Goal: Feedback & Contribution: Submit feedback/report problem

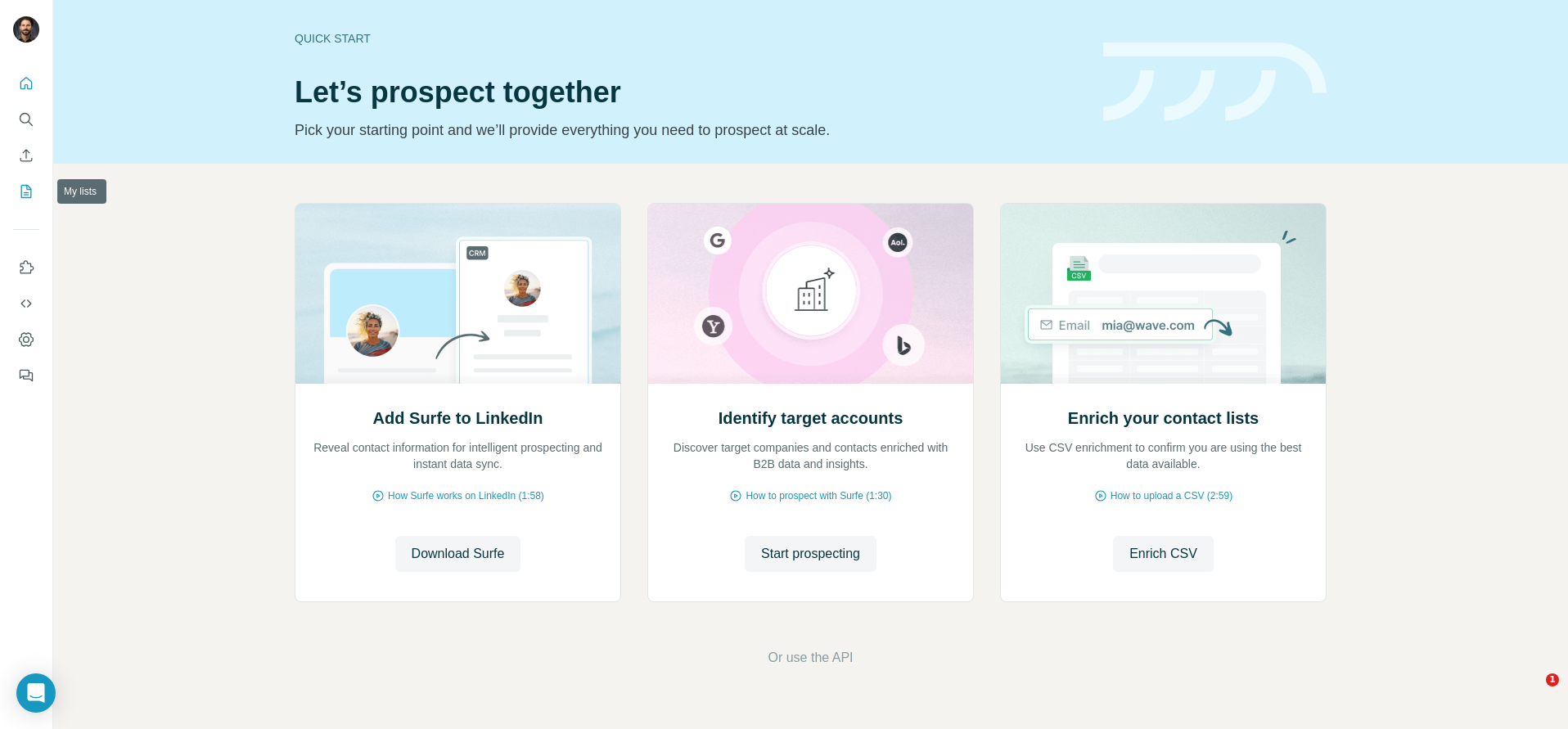
click at [24, 197] on icon "My lists" at bounding box center [26, 191] width 16 height 16
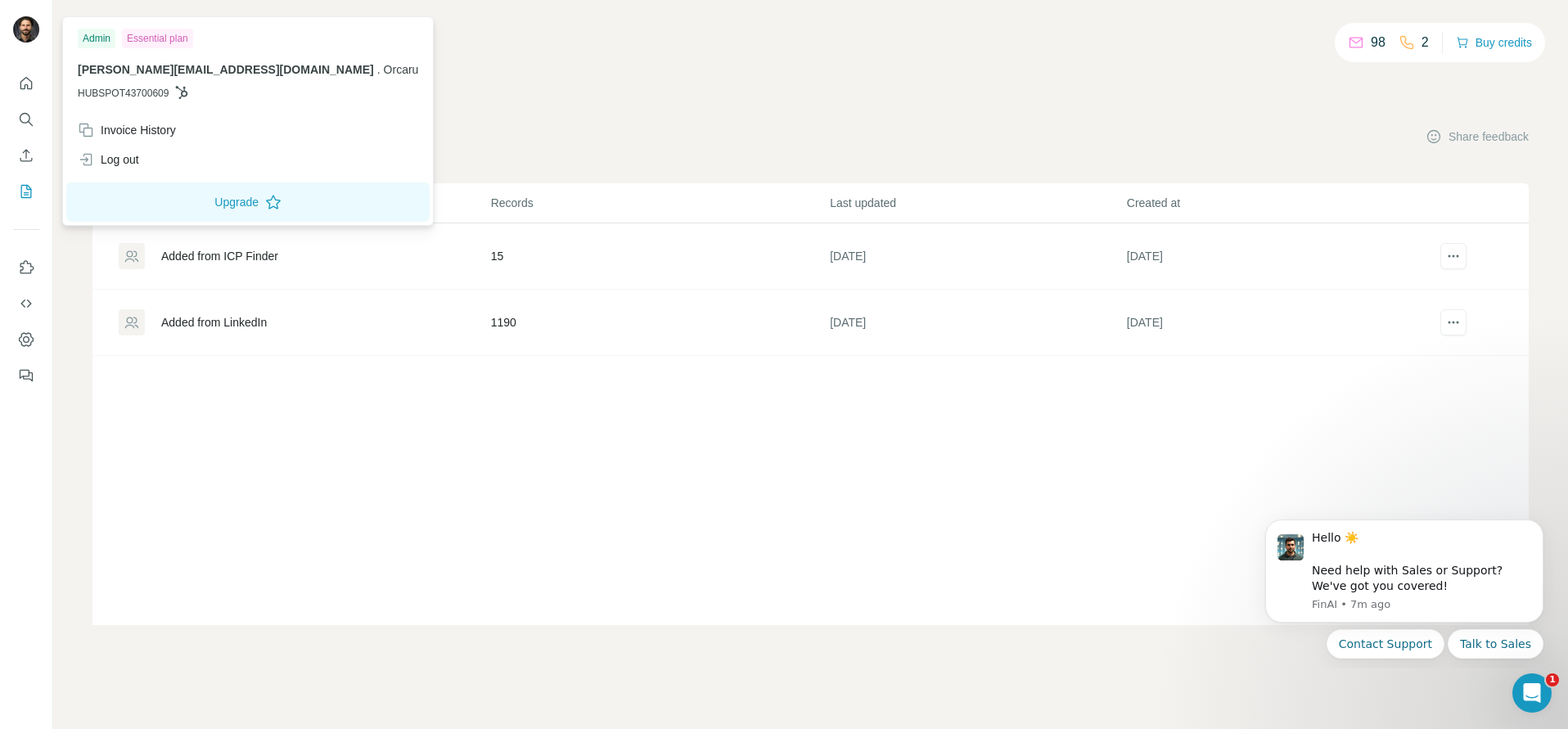
click at [652, 120] on div "My lists Companies People Share feedback" at bounding box center [810, 137] width 1436 height 35
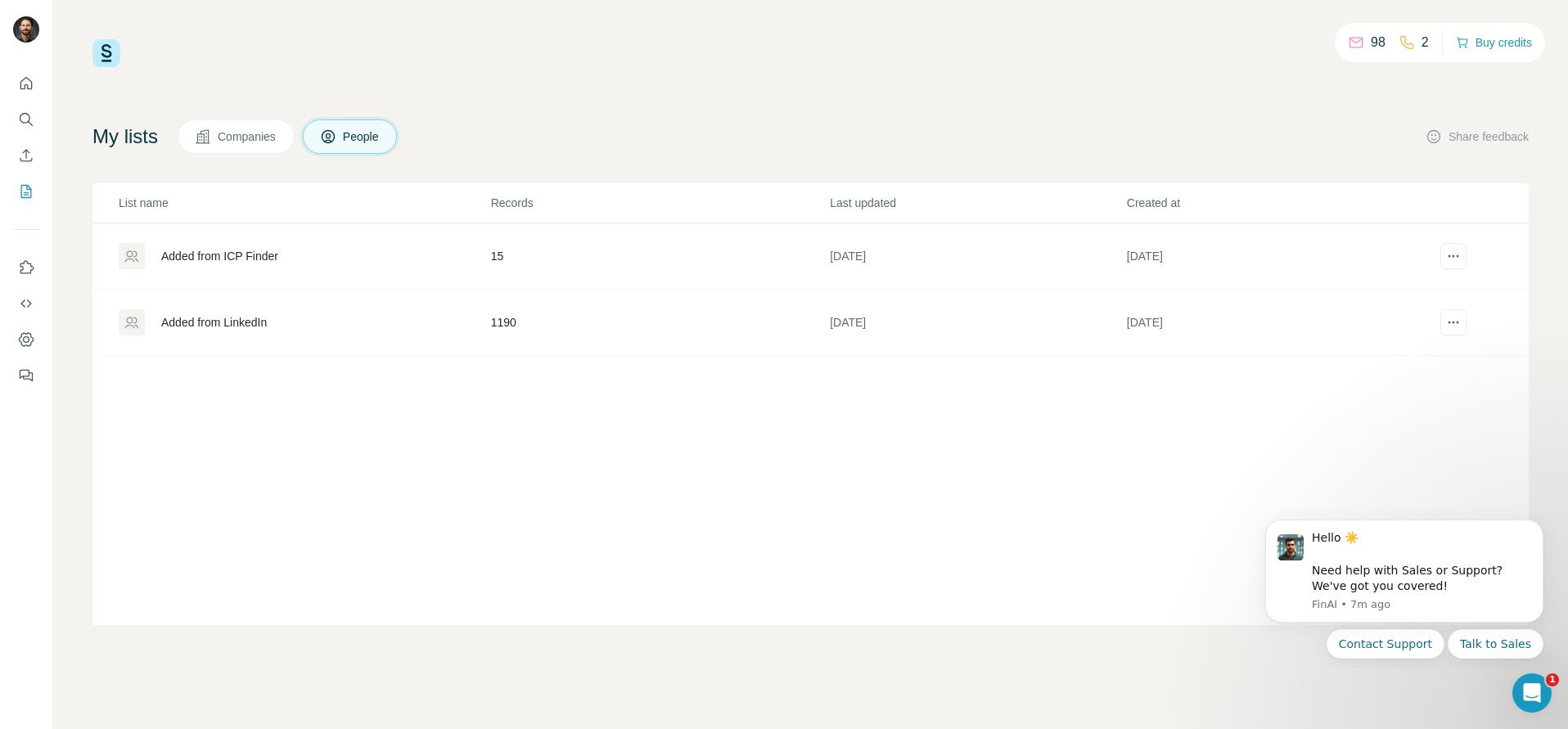
click at [238, 140] on span "Companies" at bounding box center [248, 137] width 60 height 16
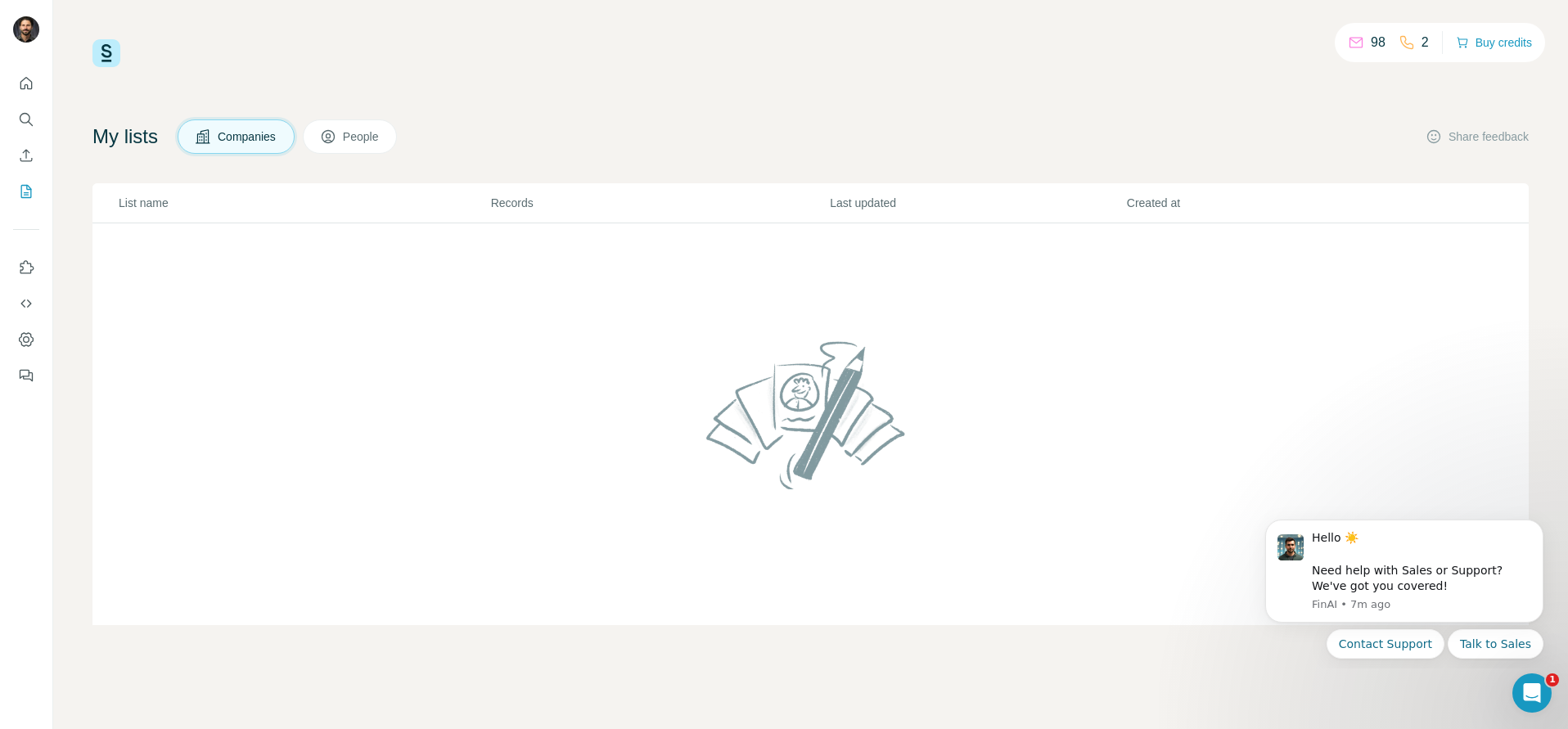
click at [358, 137] on span "People" at bounding box center [361, 137] width 37 height 16
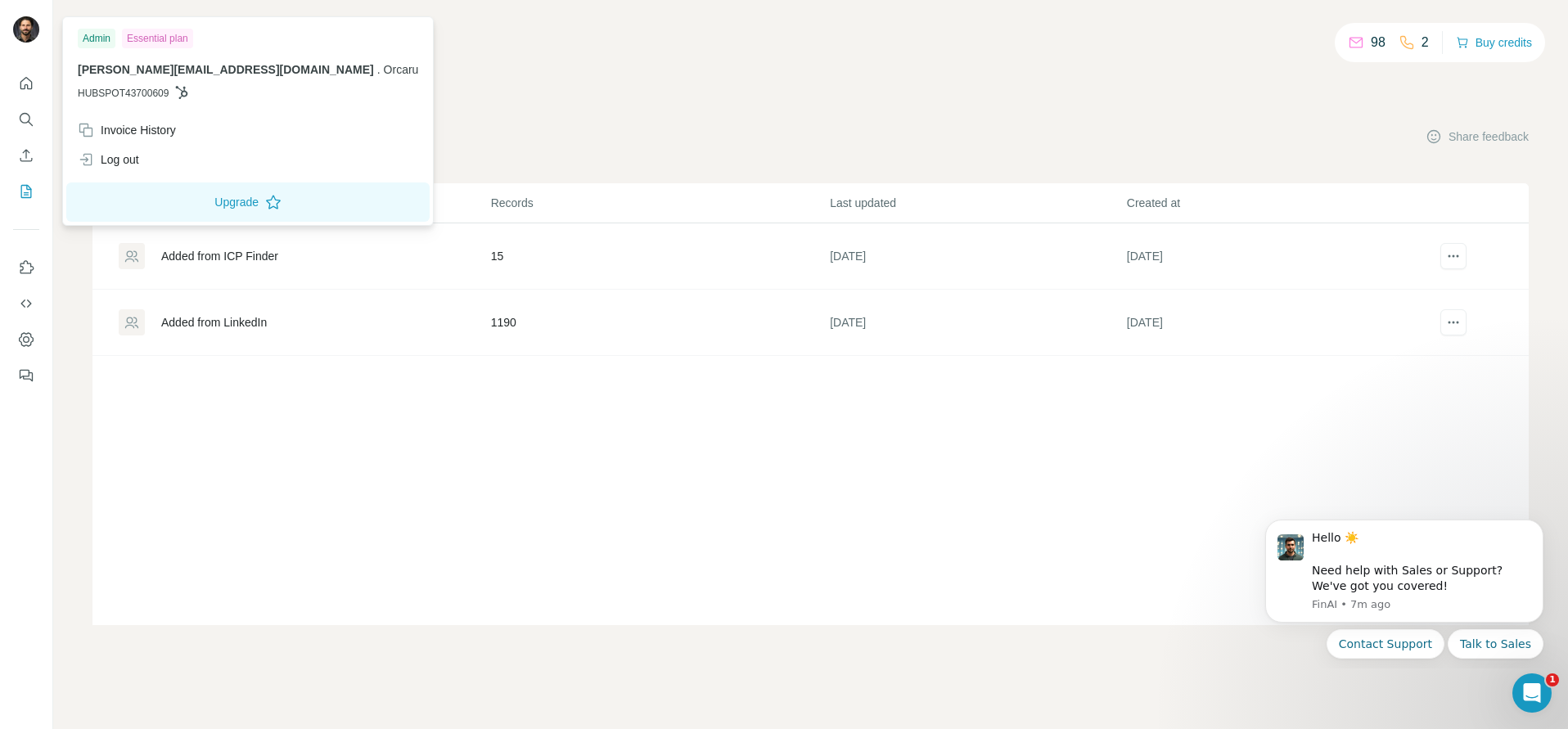
click at [562, 94] on div "98 2 Buy credits My lists Companies People Share feedback List name Records Las…" at bounding box center [810, 331] width 1436 height 585
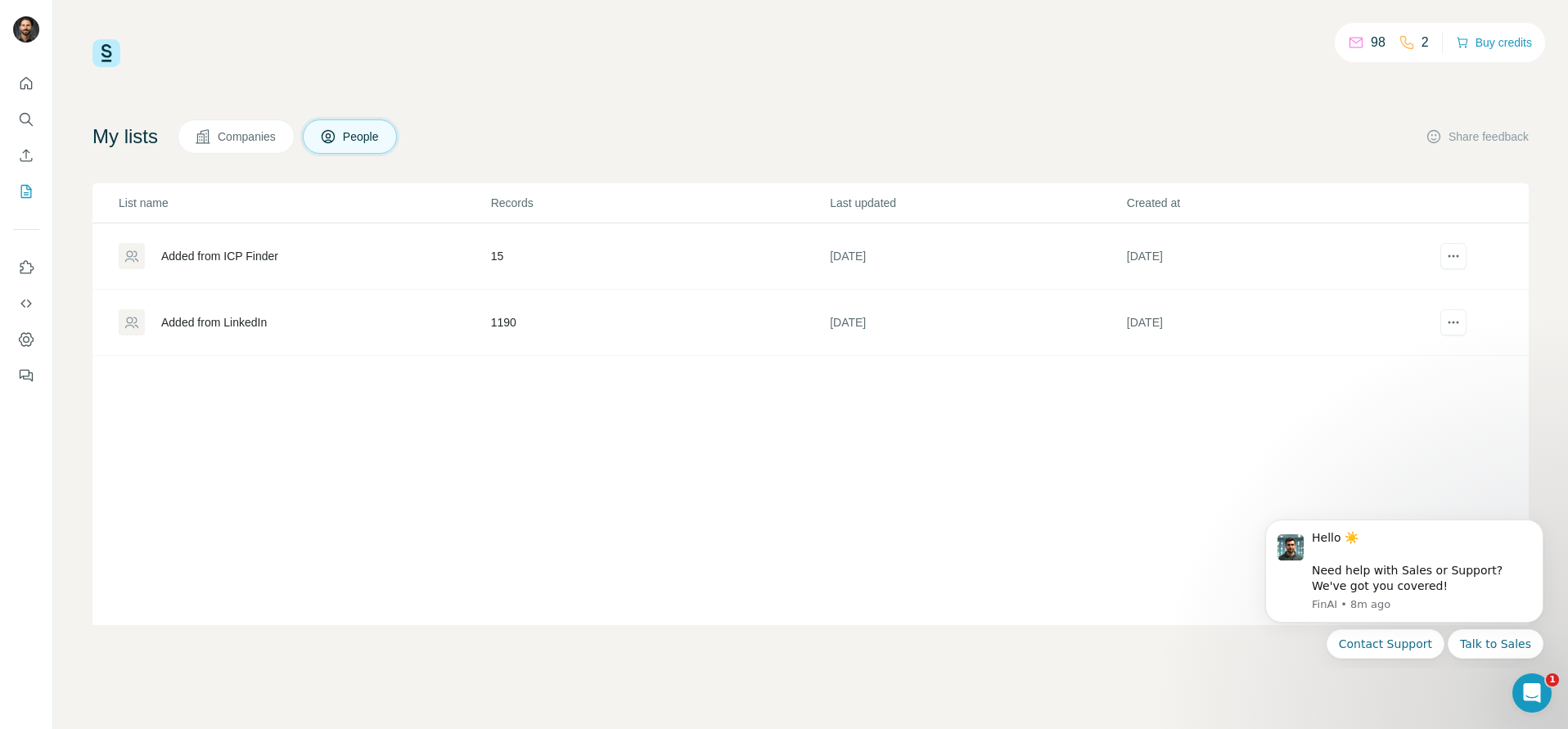
click at [730, 126] on div "My lists Companies People Share feedback" at bounding box center [810, 137] width 1436 height 35
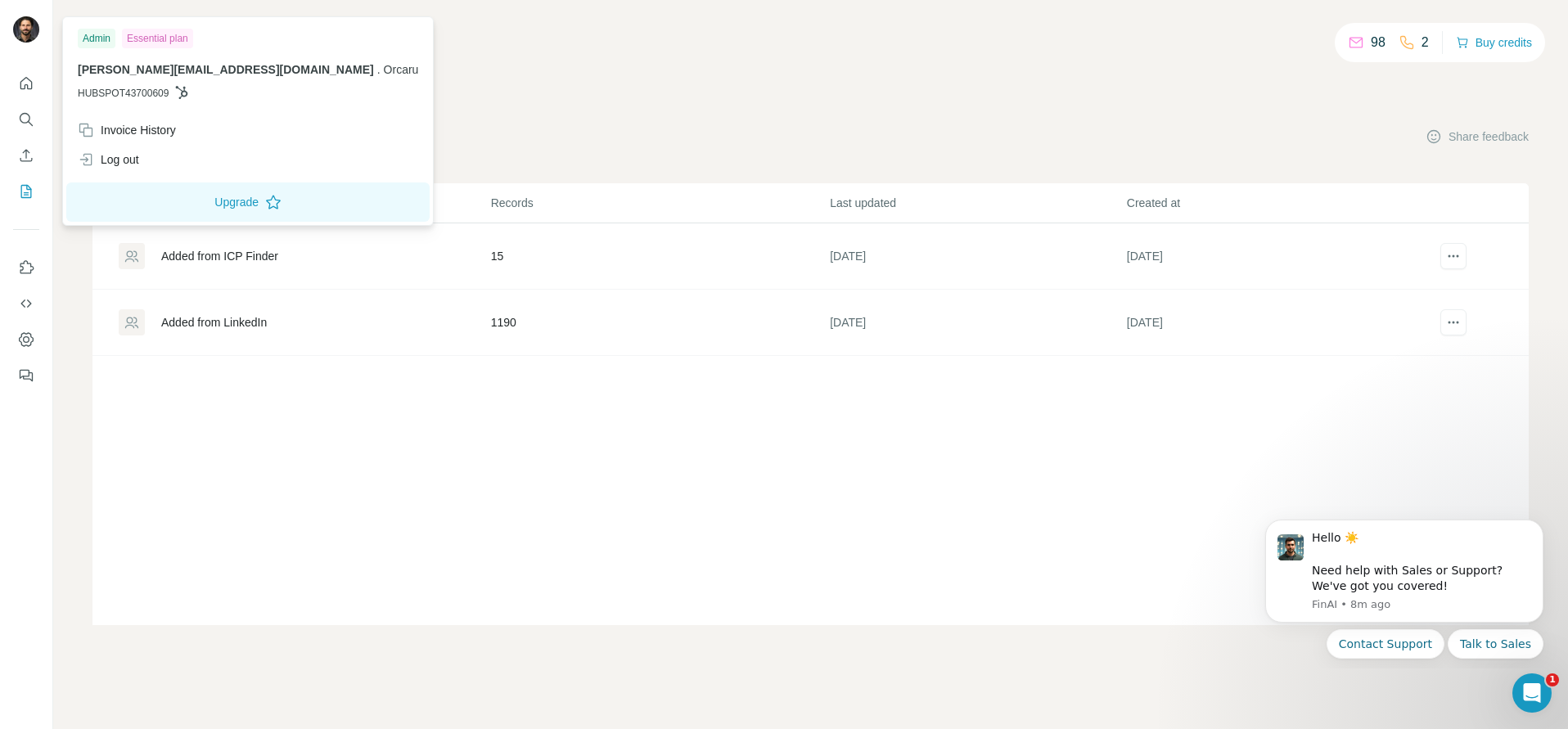
click at [745, 116] on div "98 2 Buy credits My lists Companies People Share feedback List name Records Las…" at bounding box center [810, 331] width 1436 height 585
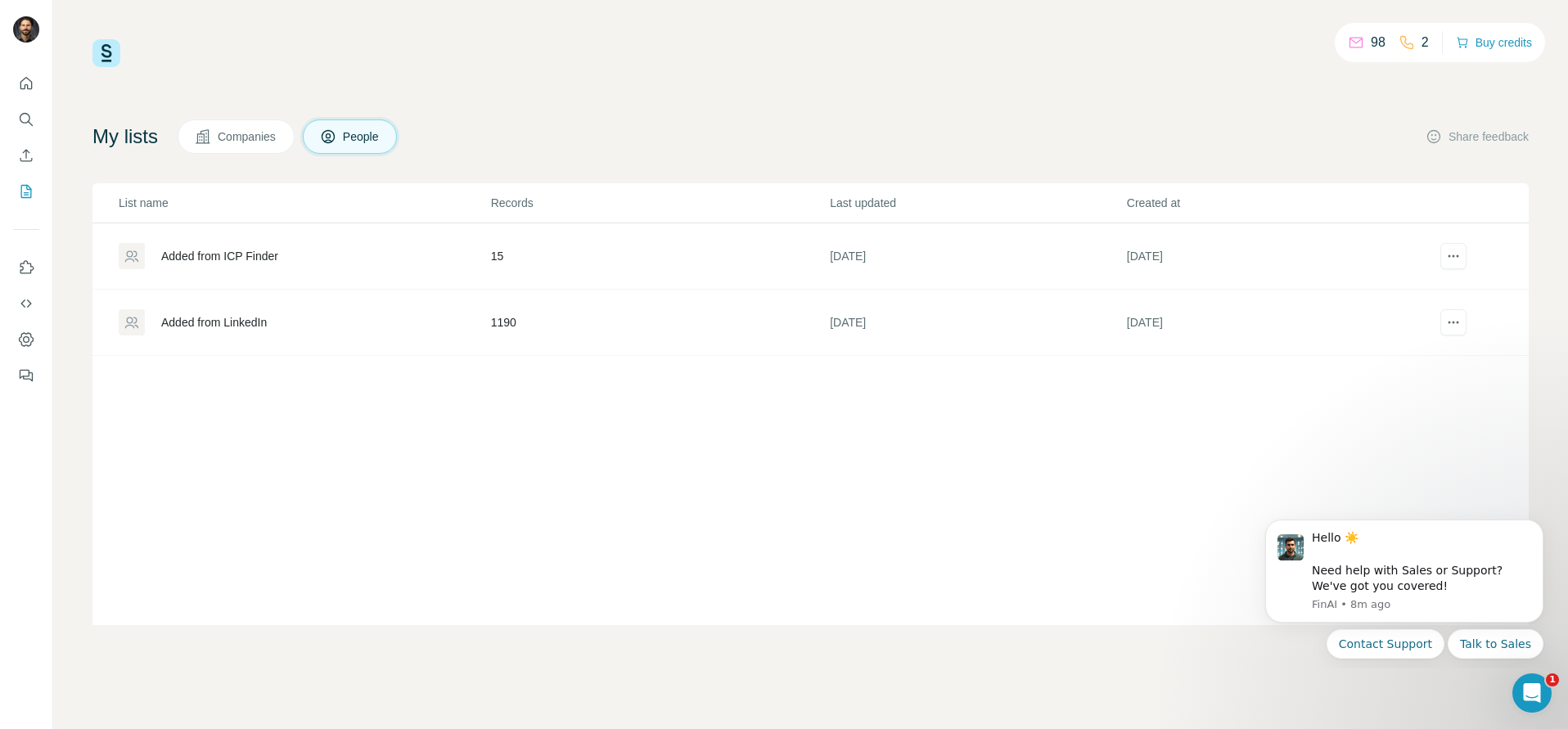
click at [267, 259] on div "Added from ICP Finder" at bounding box center [219, 256] width 117 height 16
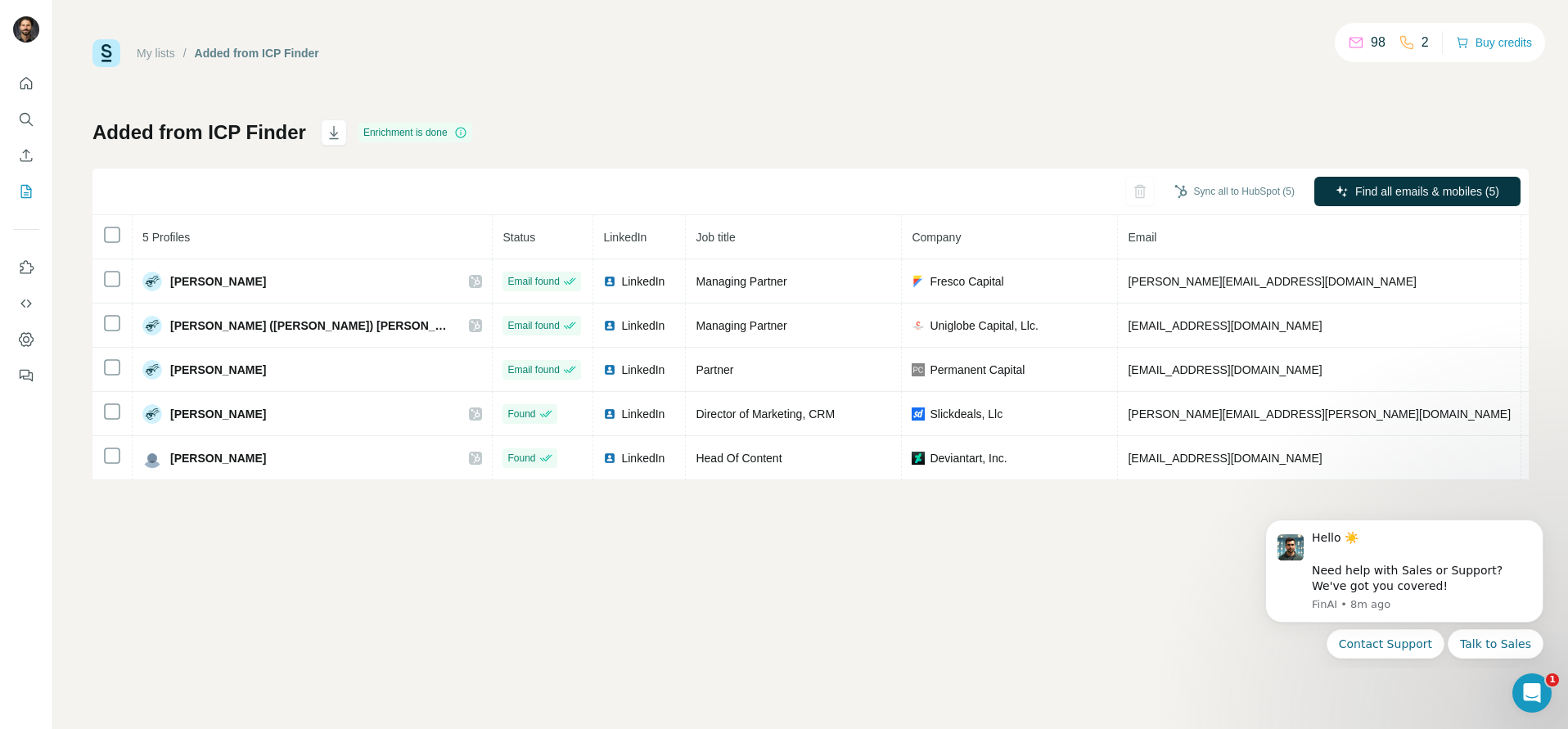
click at [148, 46] on link "My lists" at bounding box center [156, 53] width 38 height 13
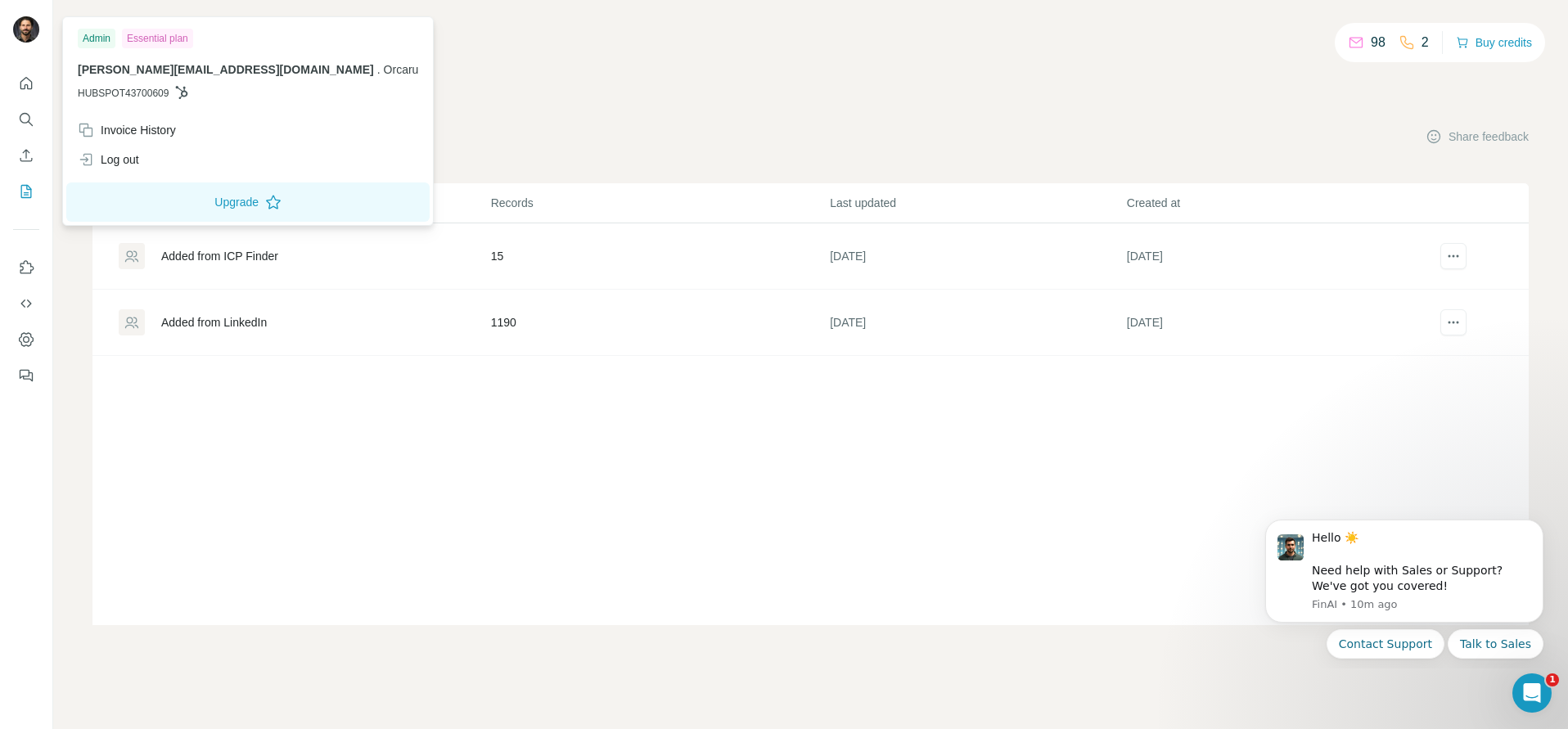
drag, startPoint x: 478, startPoint y: 96, endPoint x: 452, endPoint y: 96, distance: 26.0
click at [480, 96] on div "98 2 Buy credits My lists Companies People Share feedback List name Records Las…" at bounding box center [810, 331] width 1436 height 585
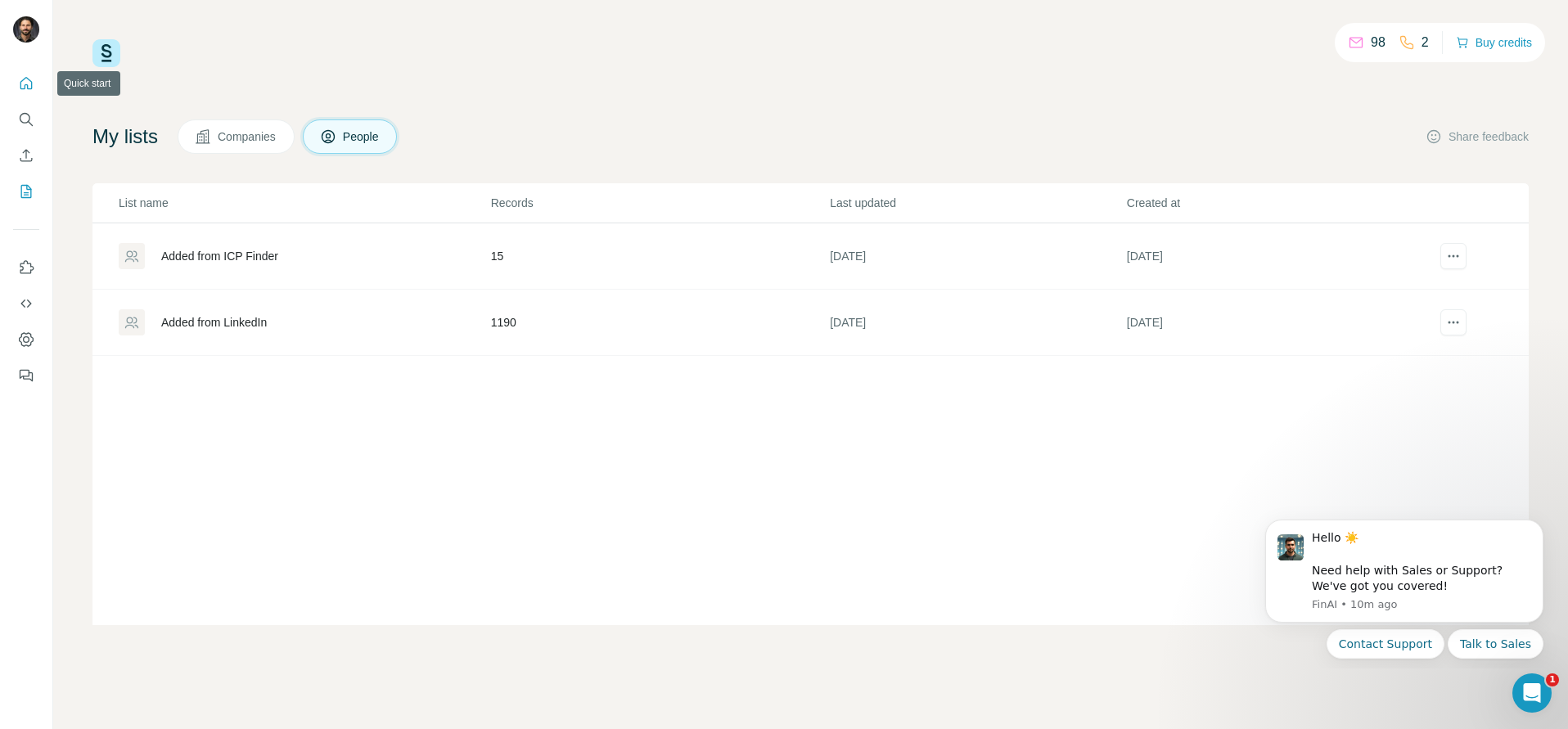
click at [25, 85] on icon "Quick start" at bounding box center [25, 82] width 12 height 12
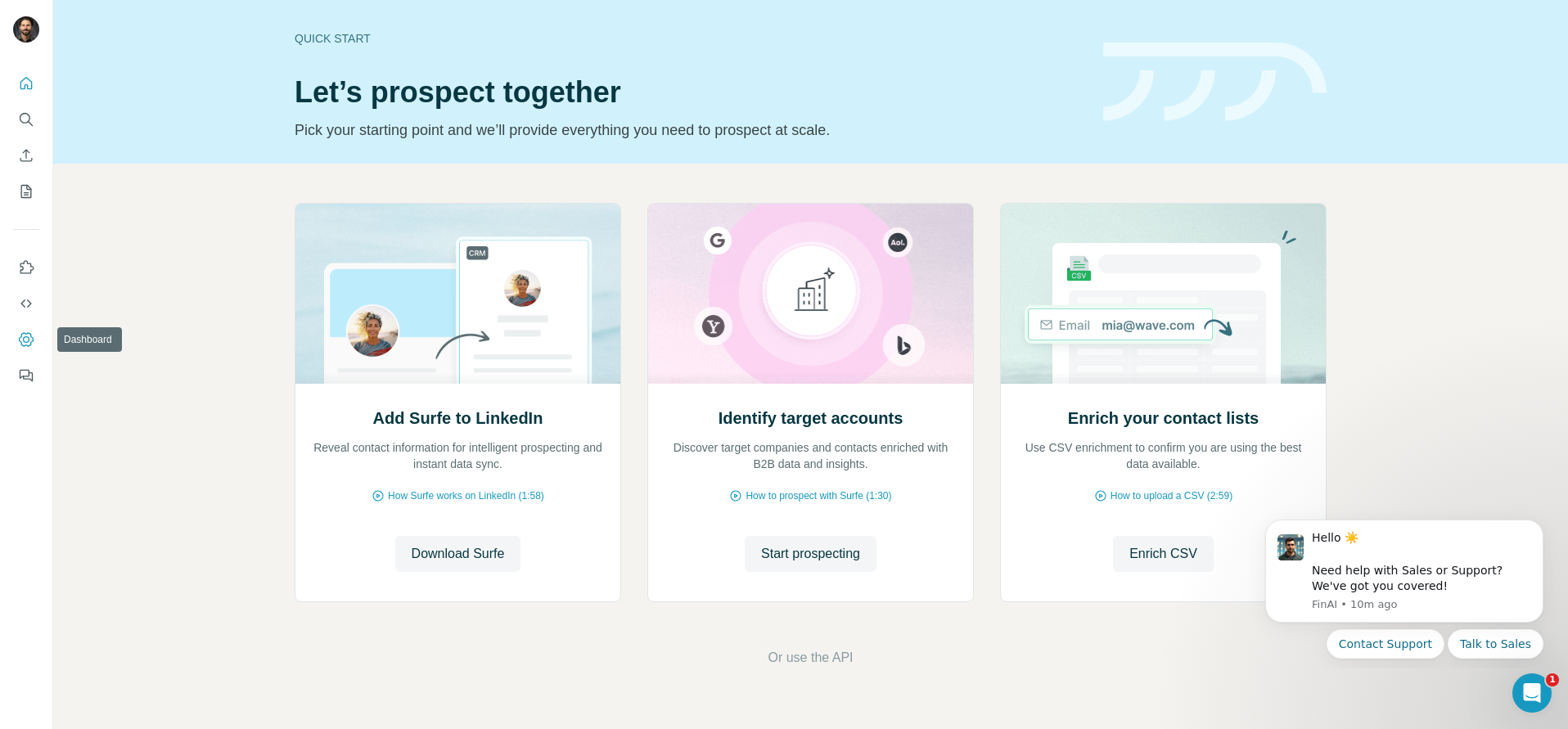
click at [25, 341] on icon "Dashboard" at bounding box center [25, 339] width 6 height 6
click at [27, 76] on icon "Quick start" at bounding box center [26, 84] width 16 height 16
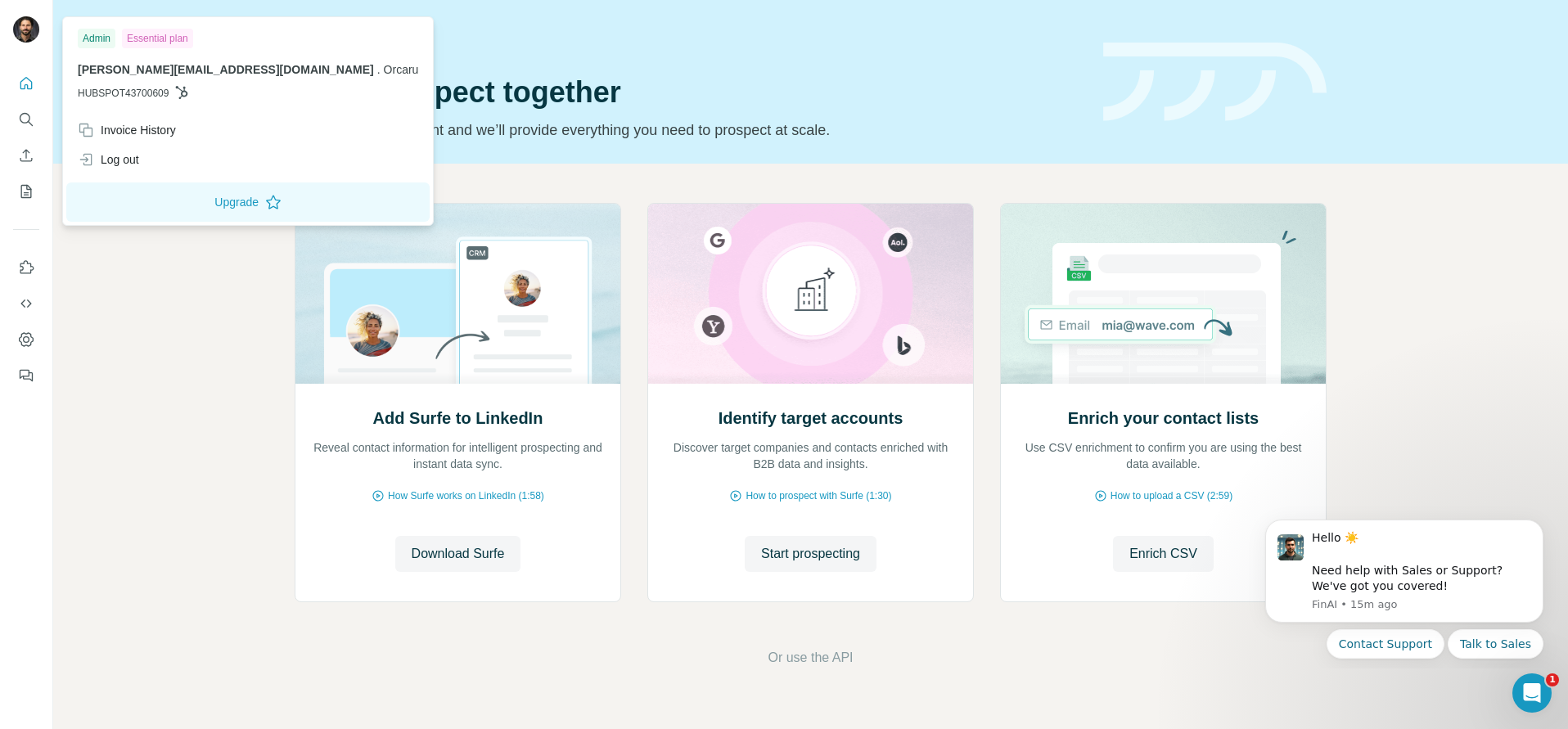
click at [161, 91] on span "HUBSPOT43700609" at bounding box center [123, 93] width 91 height 15
click at [159, 93] on span "HUBSPOT43700609" at bounding box center [123, 93] width 91 height 15
click at [166, 69] on span "[PERSON_NAME][EMAIL_ADDRESS][DOMAIN_NAME]" at bounding box center [225, 69] width 296 height 13
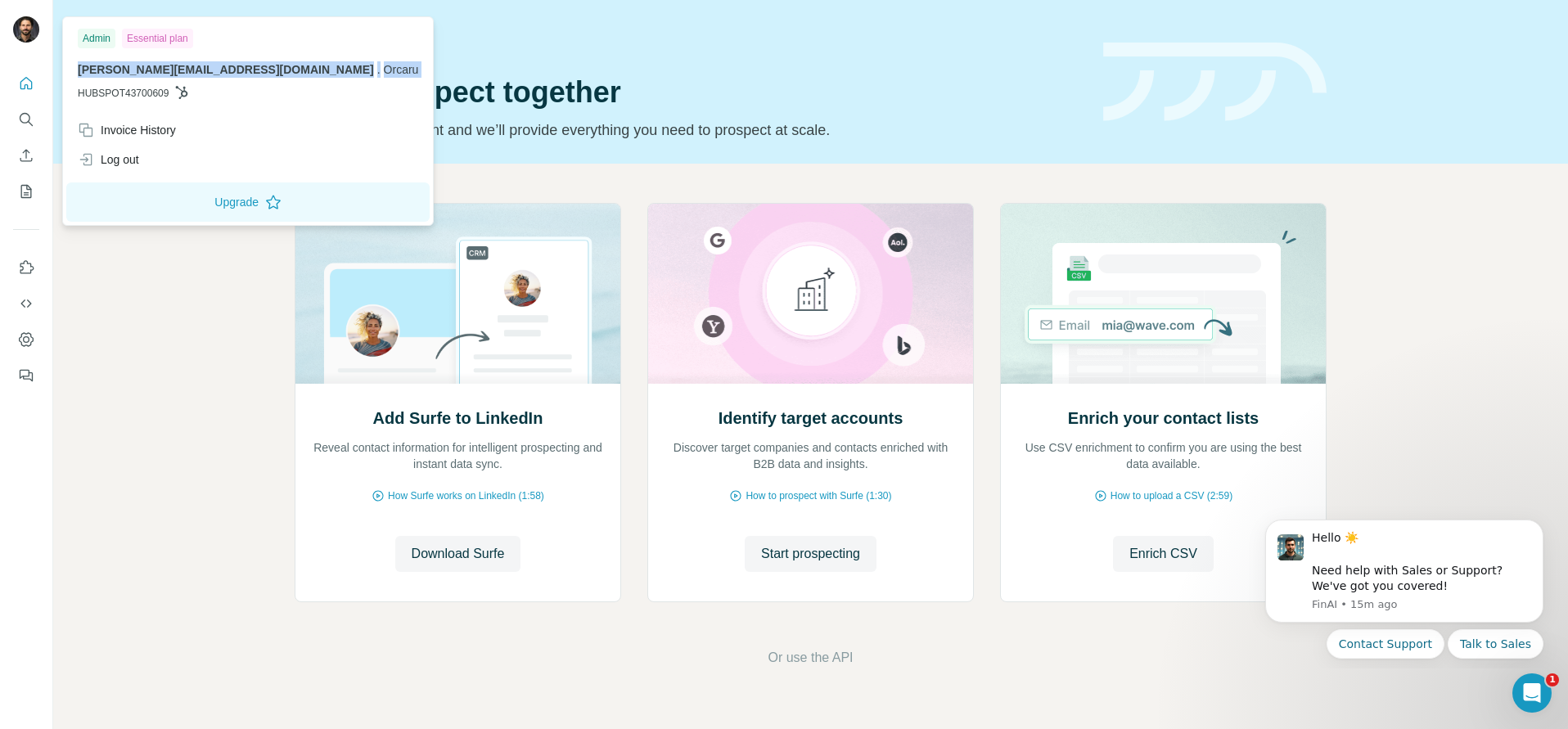
click at [166, 69] on span "[PERSON_NAME][EMAIL_ADDRESS][DOMAIN_NAME]" at bounding box center [225, 69] width 296 height 13
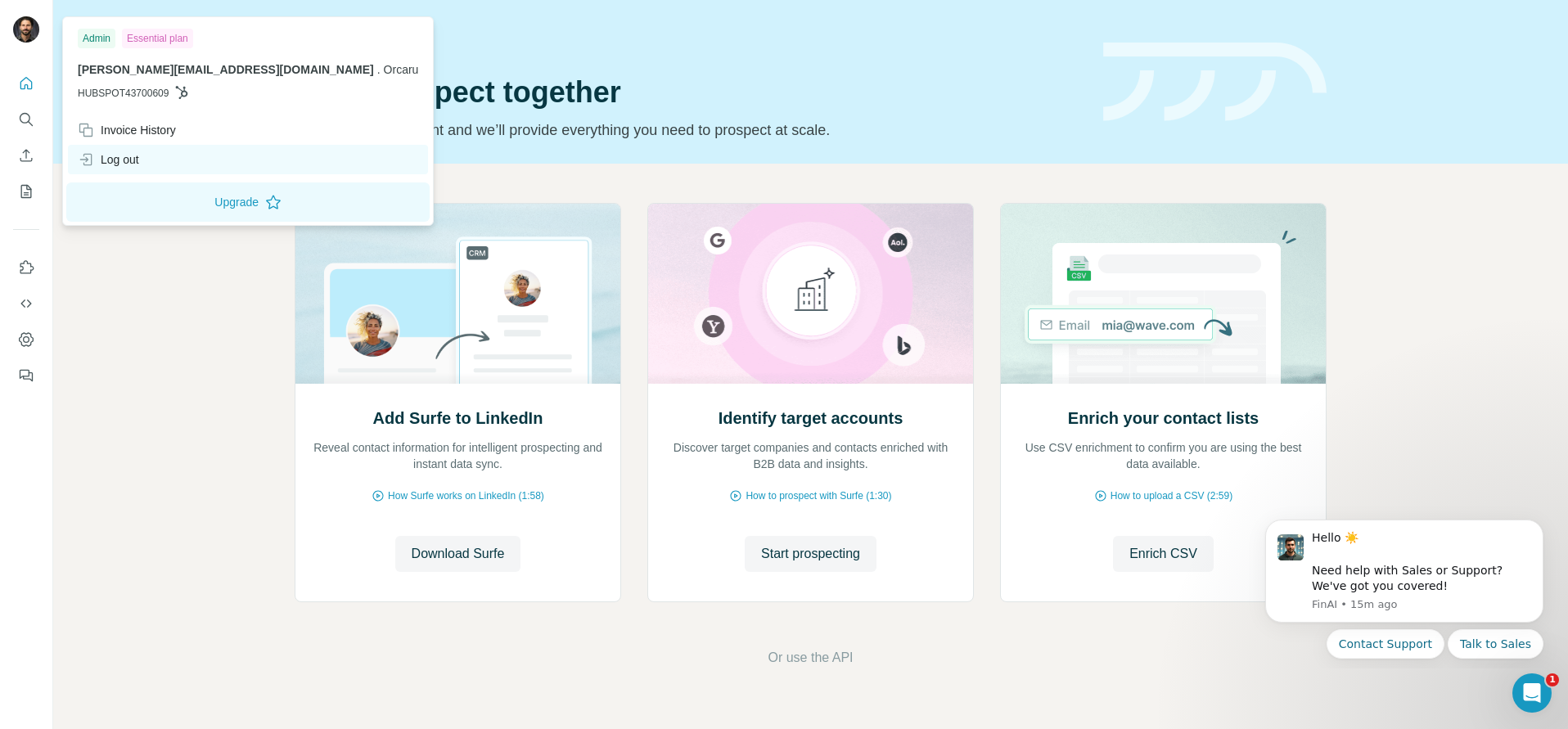
click at [157, 164] on div "Log out" at bounding box center [248, 159] width 360 height 29
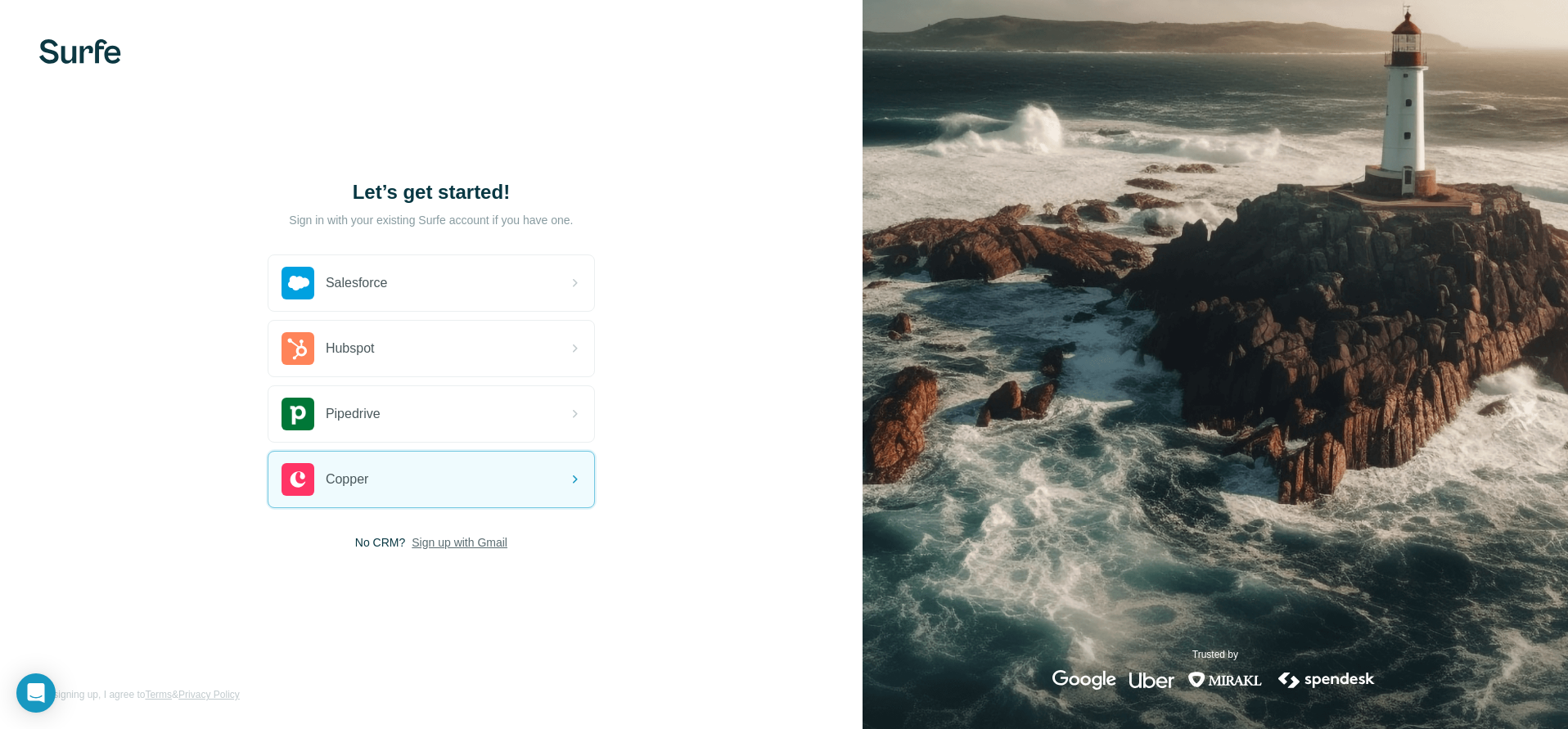
click at [471, 545] on span "Sign up with Gmail" at bounding box center [459, 542] width 96 height 16
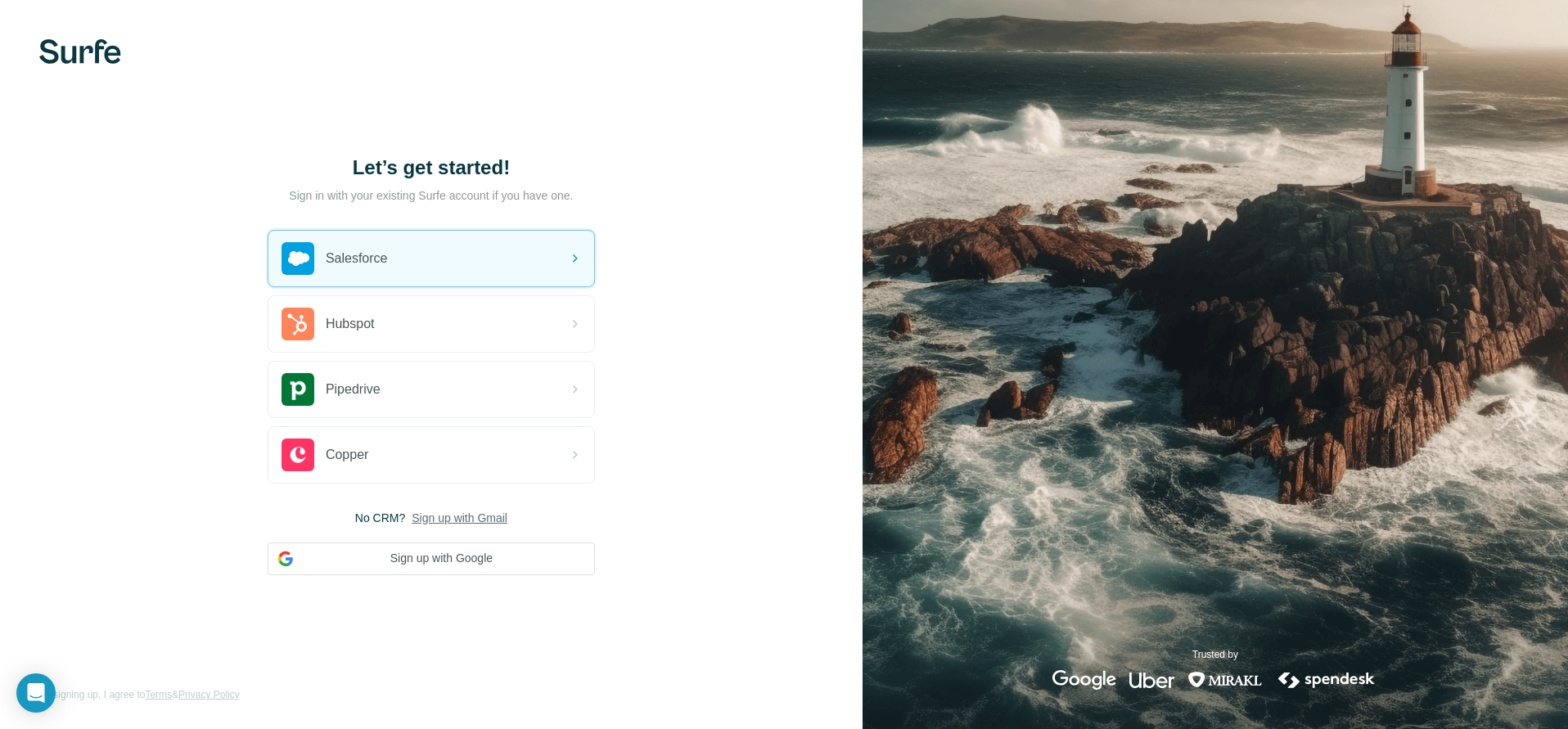
click at [716, 152] on div "Let’s get started! Sign in with your existing Surfe account if you have one. Sa…" at bounding box center [431, 364] width 862 height 729
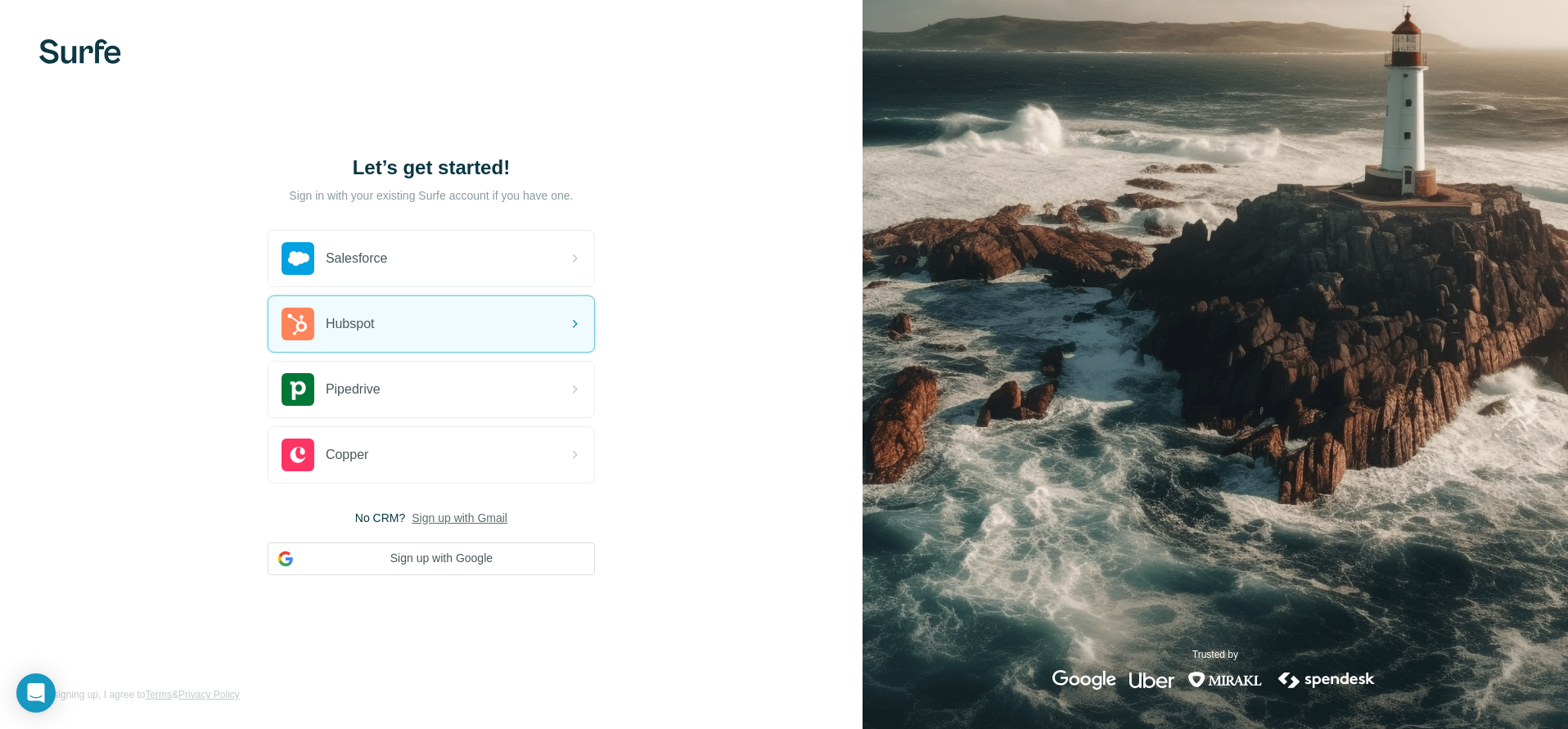
click at [688, 320] on div "Let’s get started! Sign in with your existing Surfe account if you have one. Sa…" at bounding box center [431, 364] width 862 height 729
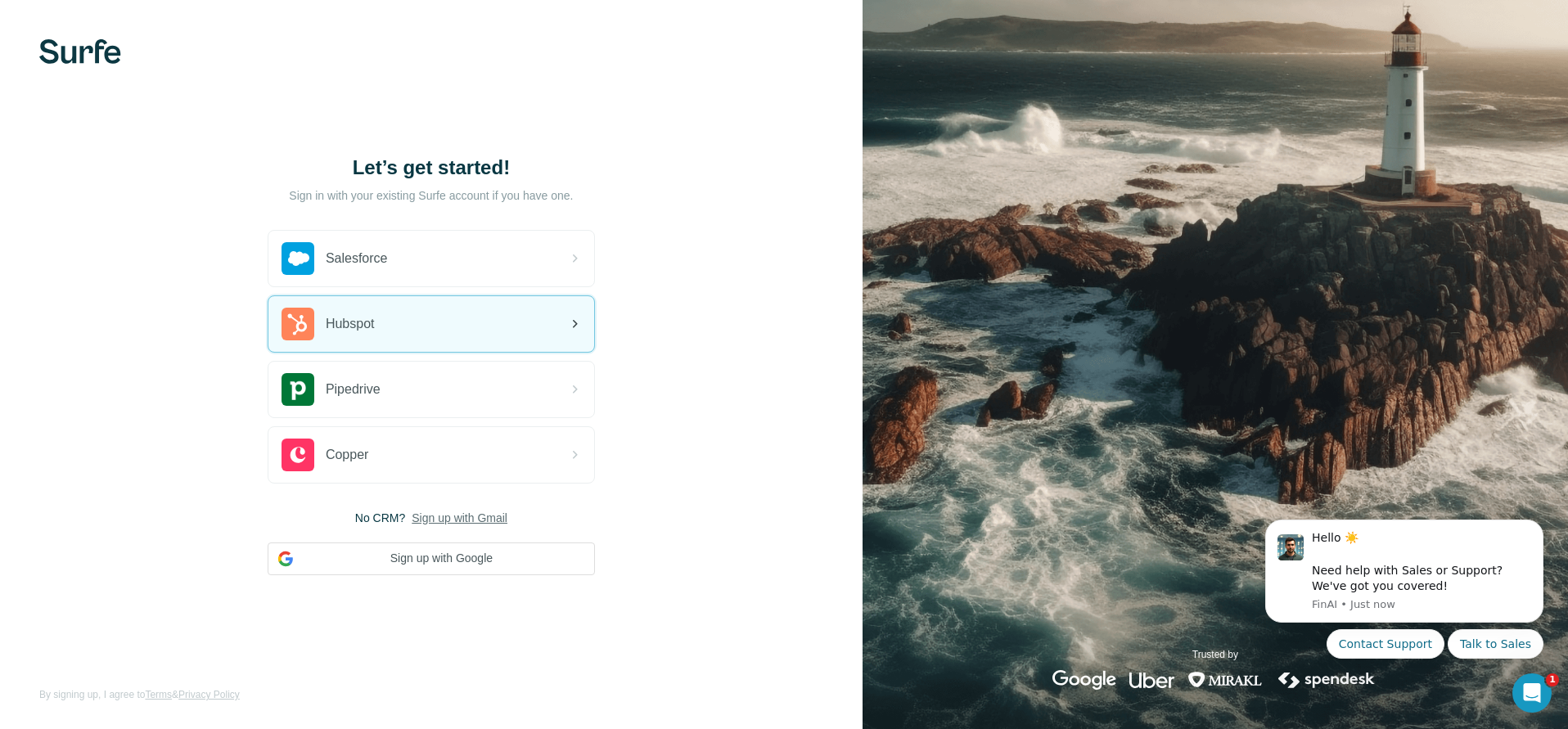
click at [497, 318] on div "Hubspot" at bounding box center [432, 323] width 326 height 56
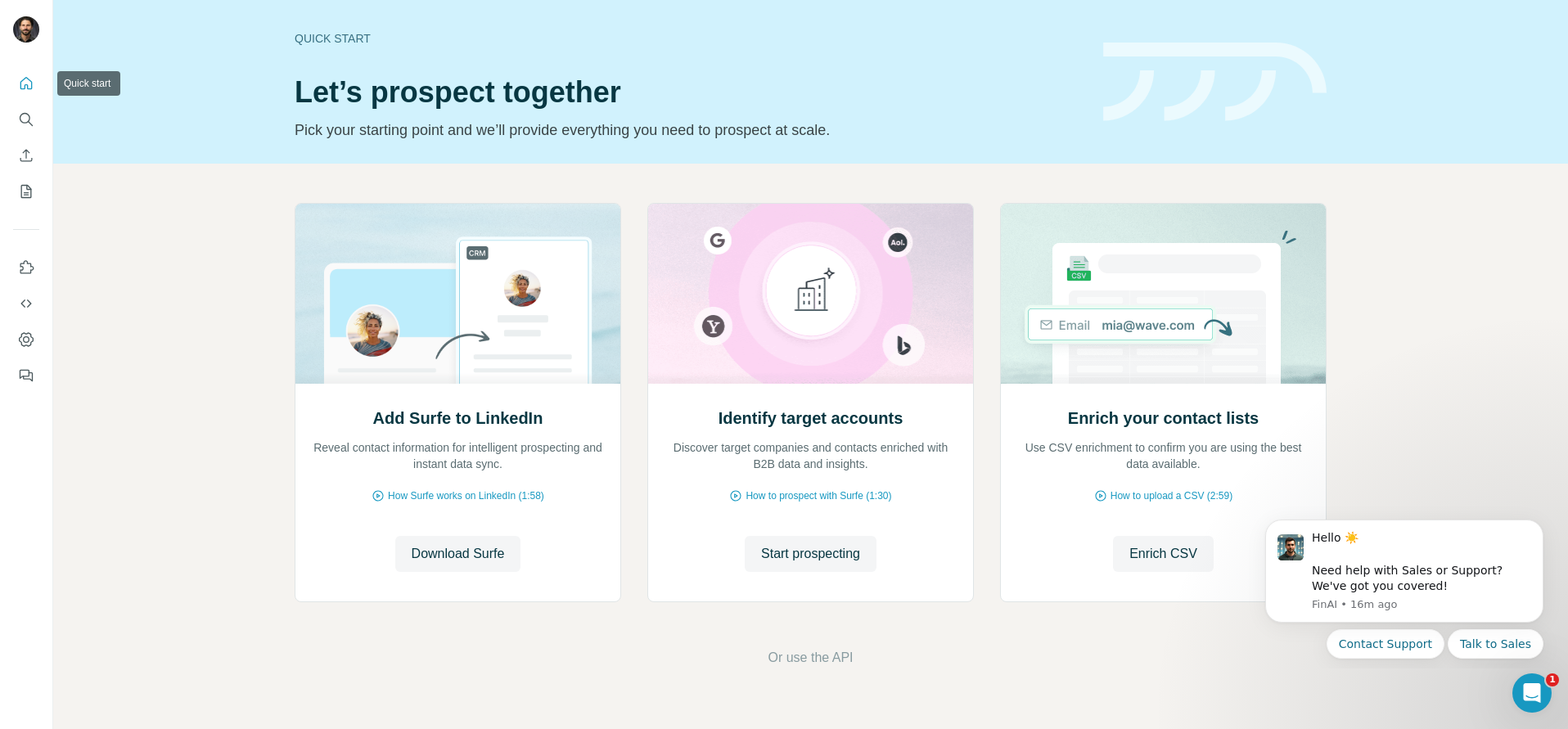
click at [27, 91] on icon "Quick start" at bounding box center [26, 84] width 16 height 16
click at [28, 195] on icon "My lists" at bounding box center [26, 191] width 16 height 16
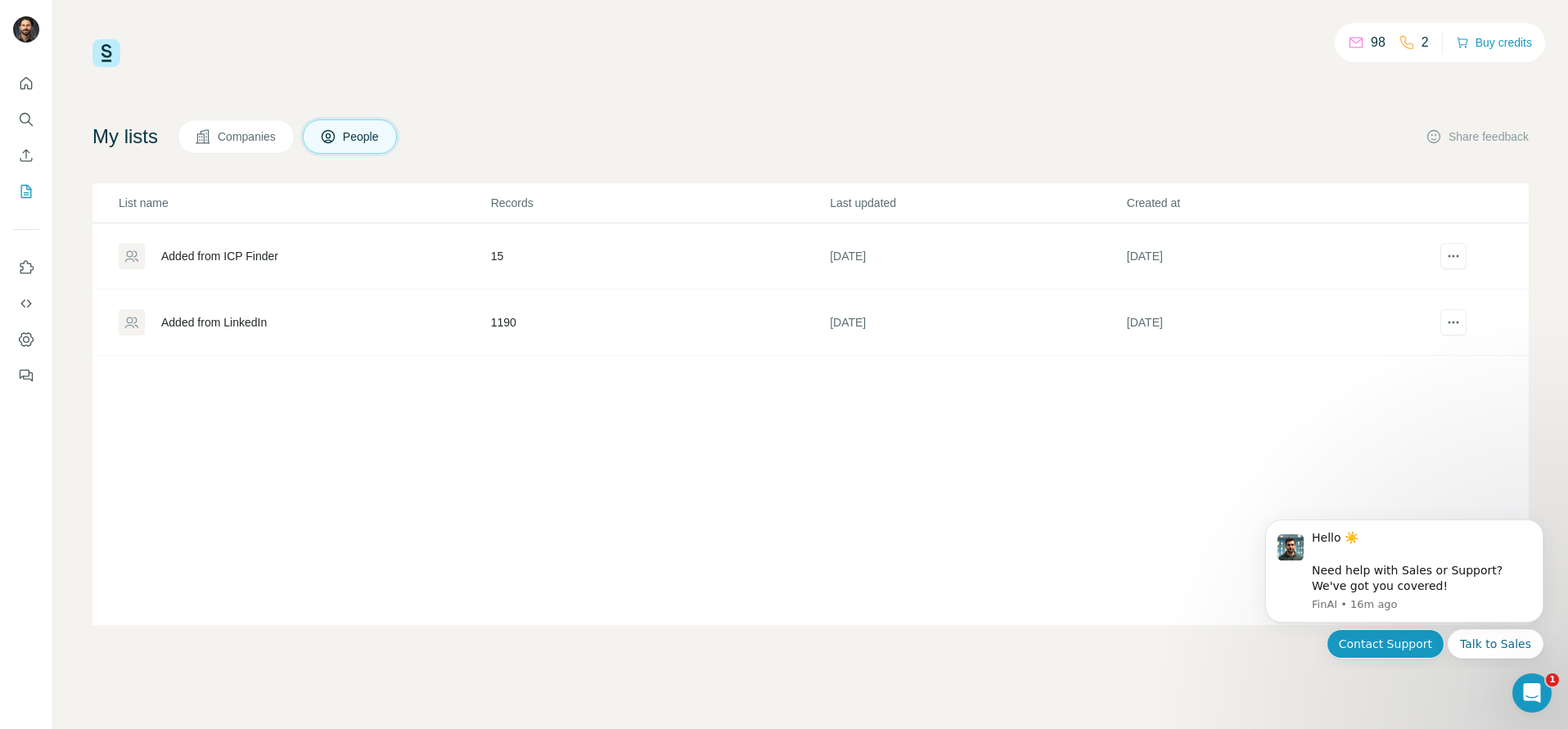
click at [1424, 647] on button "Contact Support" at bounding box center [1385, 643] width 117 height 29
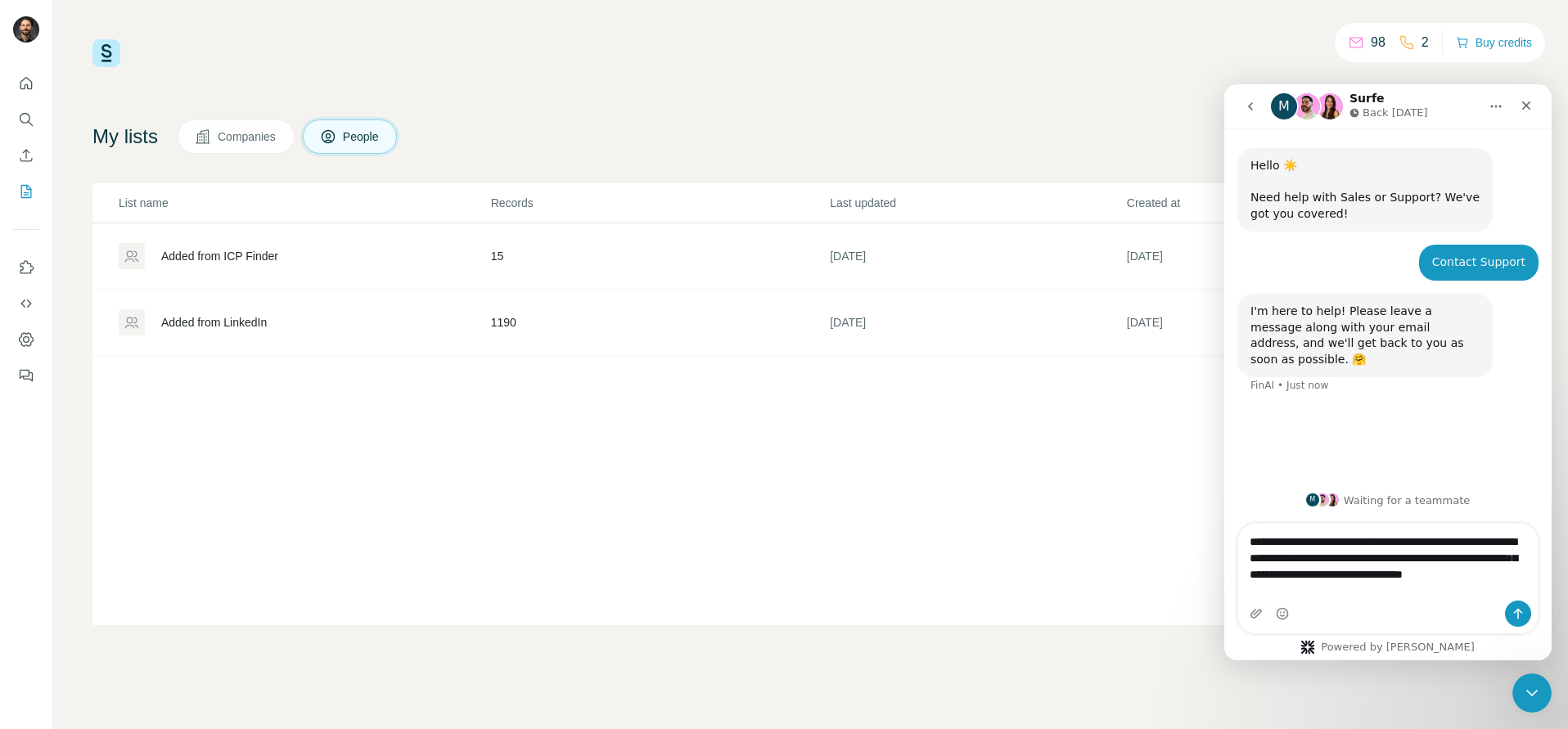
type textarea "**********"
click at [1247, 619] on div "Intercom messenger" at bounding box center [1388, 613] width 300 height 26
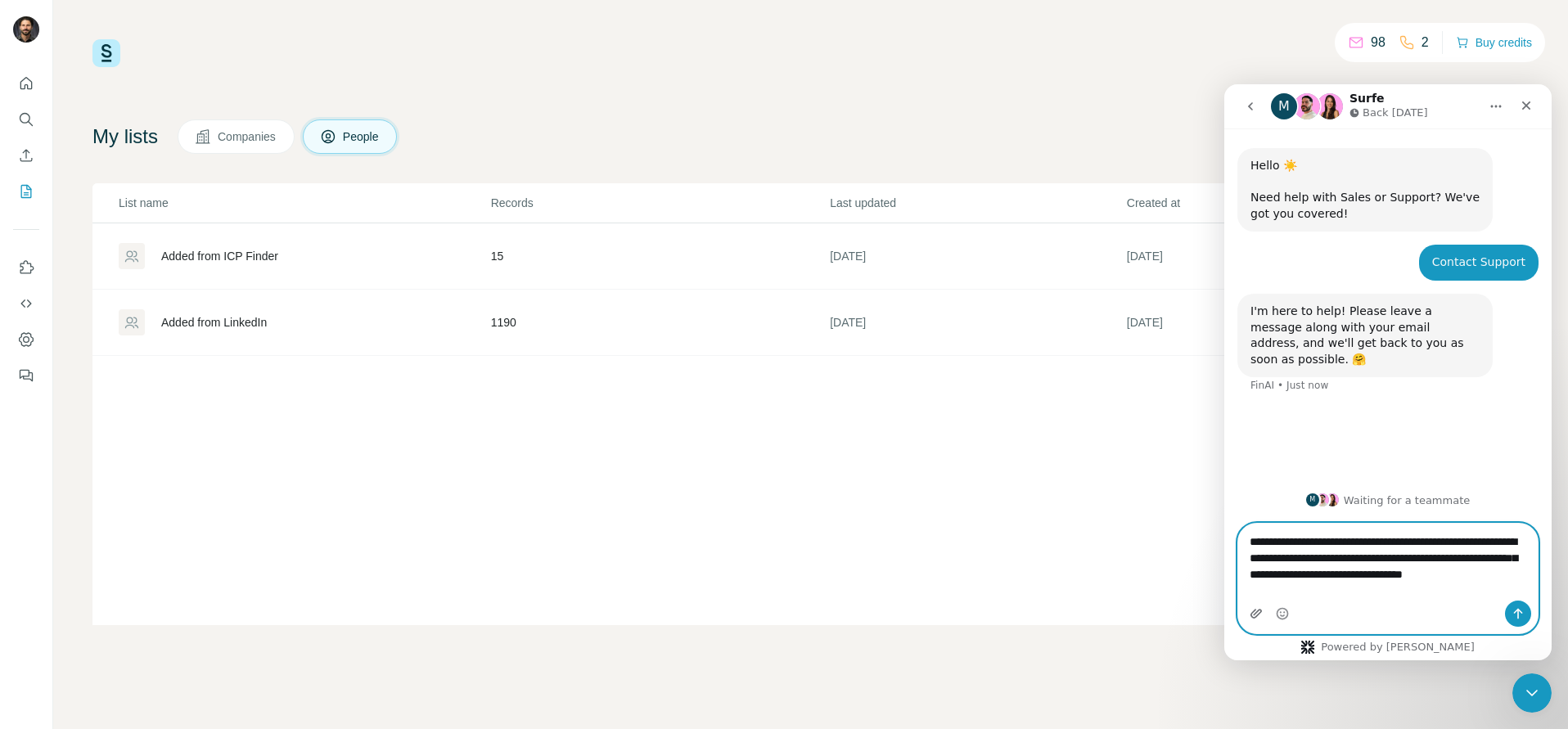
click at [1249, 616] on icon "Upload attachment" at bounding box center [1256, 613] width 13 height 13
click at [1257, 612] on icon "Upload attachment" at bounding box center [1256, 613] width 12 height 9
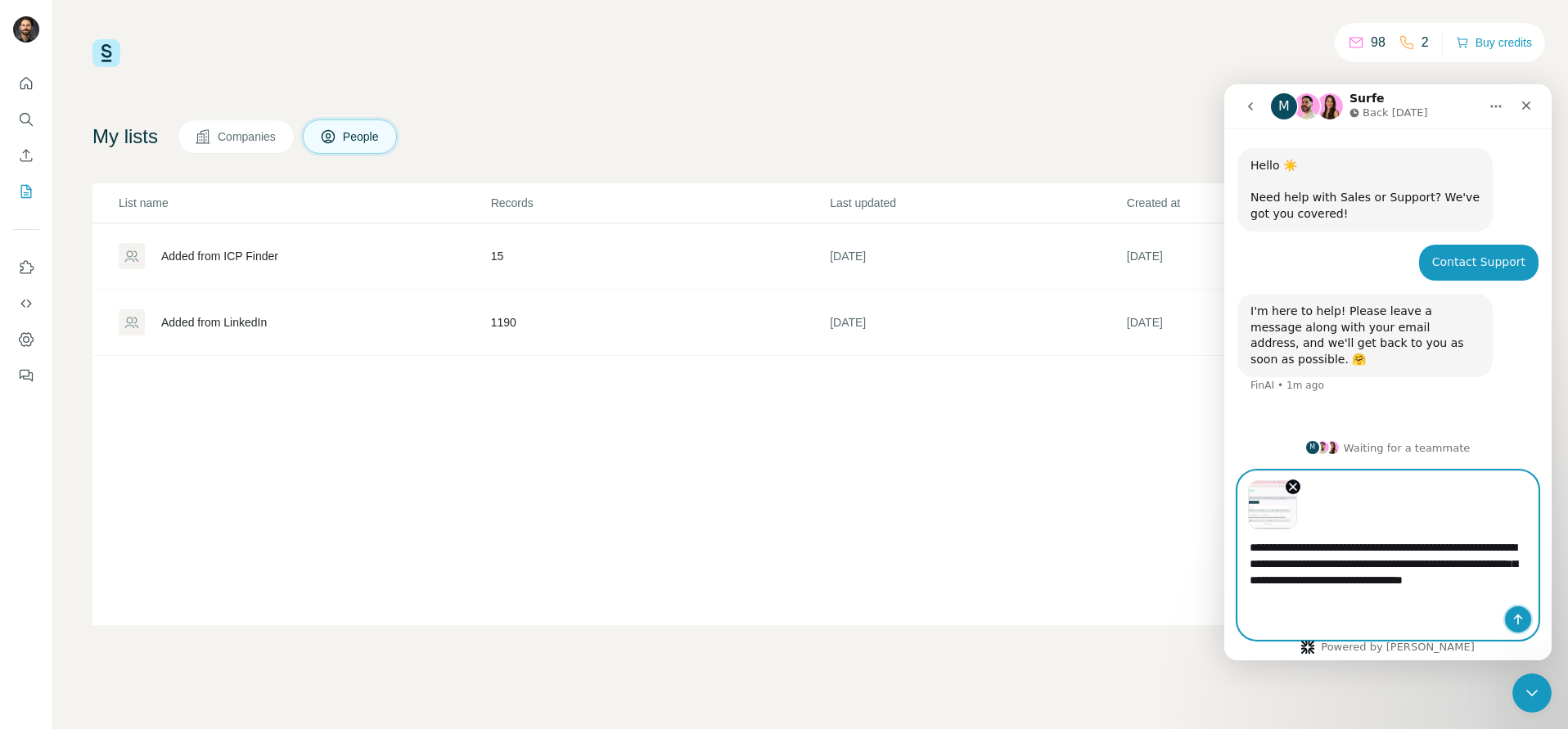
click at [1522, 618] on icon "Send a message…" at bounding box center [1518, 619] width 13 height 13
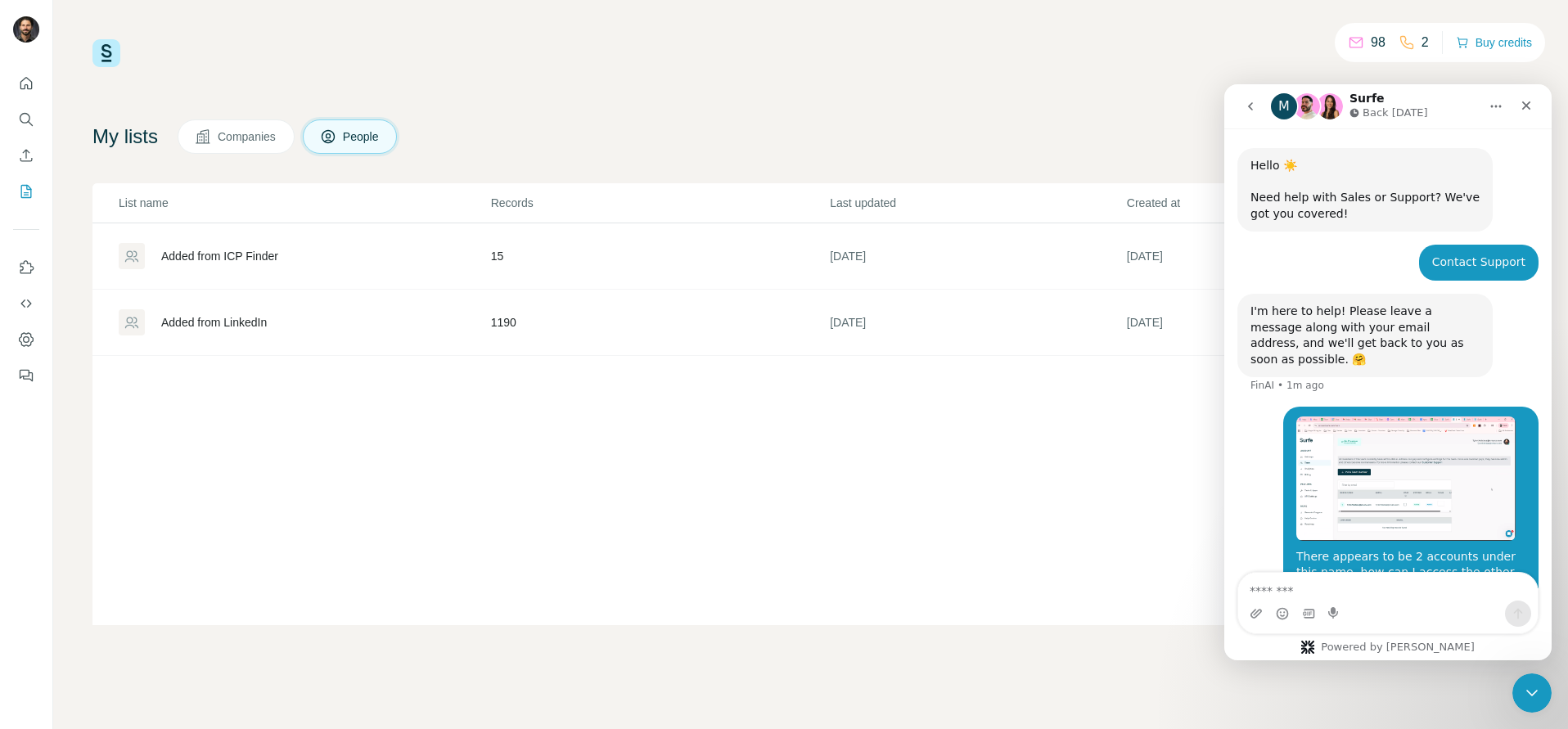
scroll to position [114, 0]
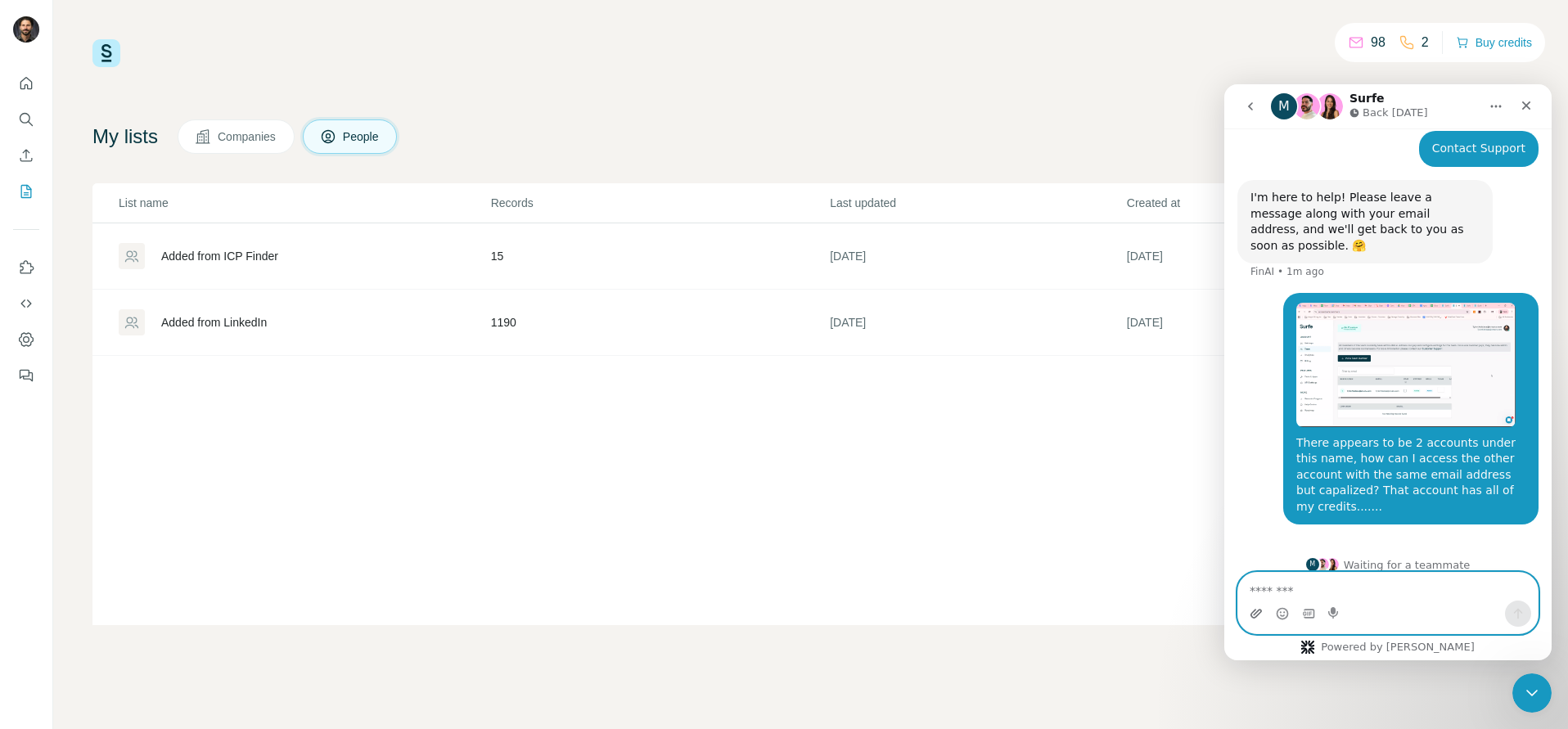
click at [1254, 610] on icon "Upload attachment" at bounding box center [1256, 613] width 12 height 9
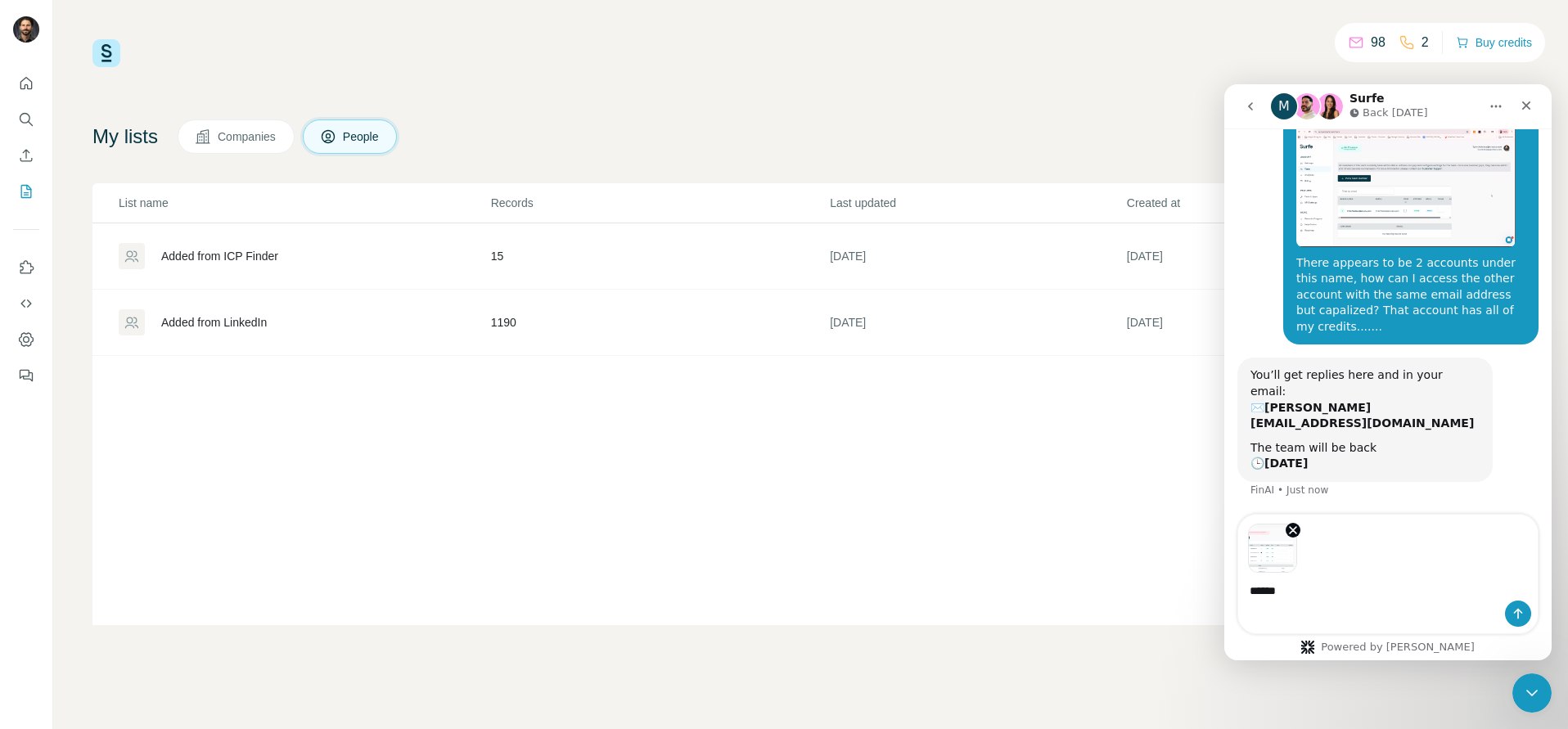
scroll to position [277, 0]
type textarea "**********"
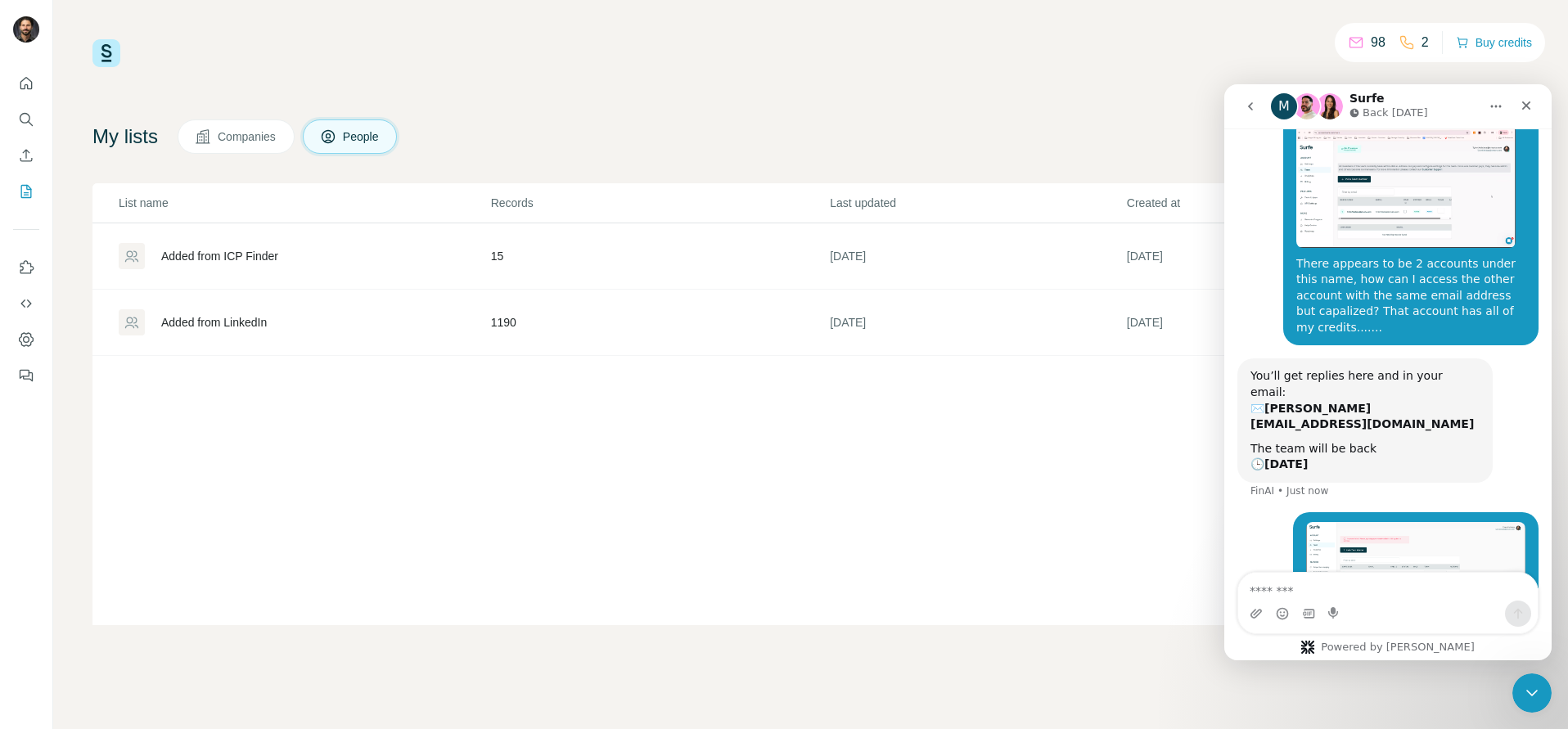
scroll to position [377, 0]
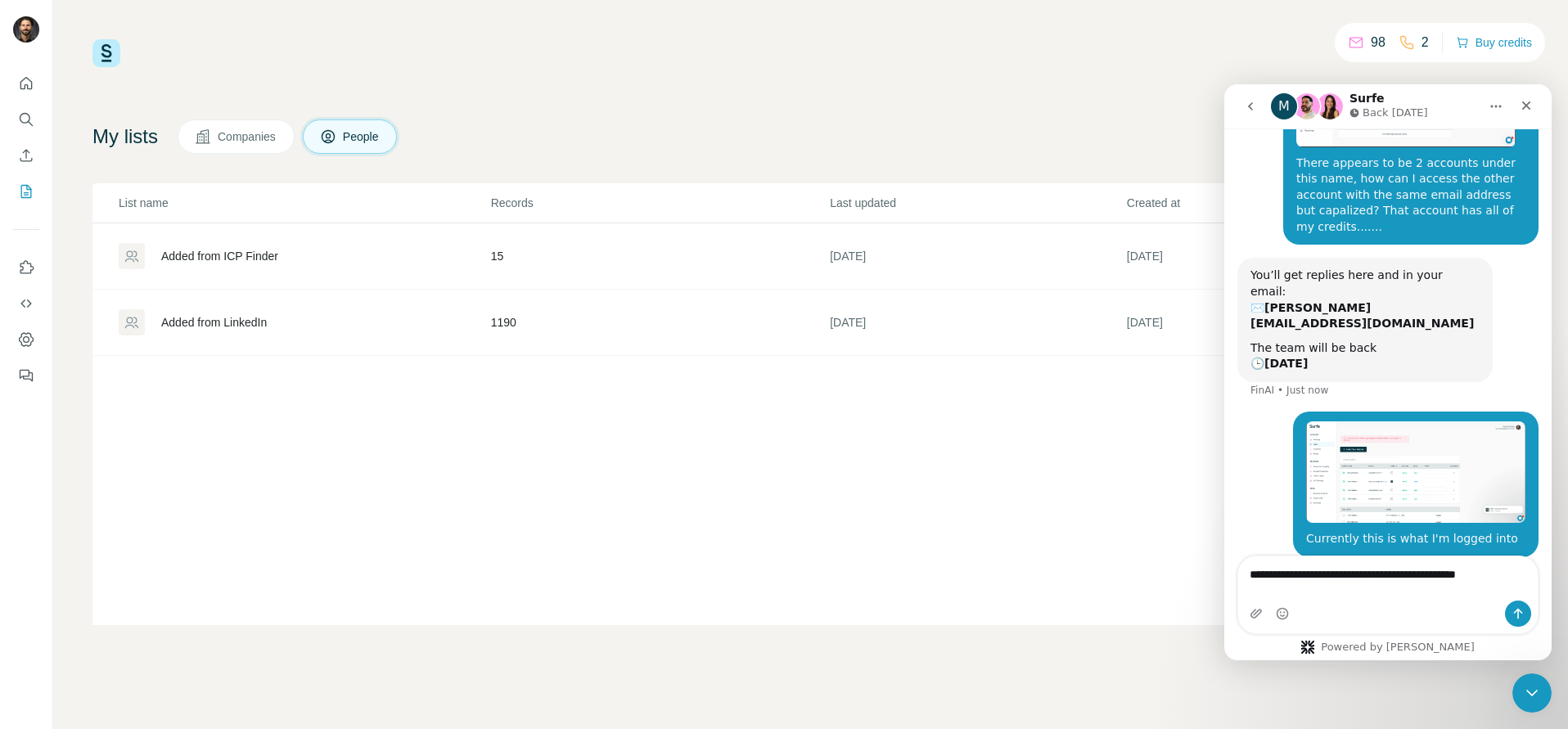
type textarea "**********"
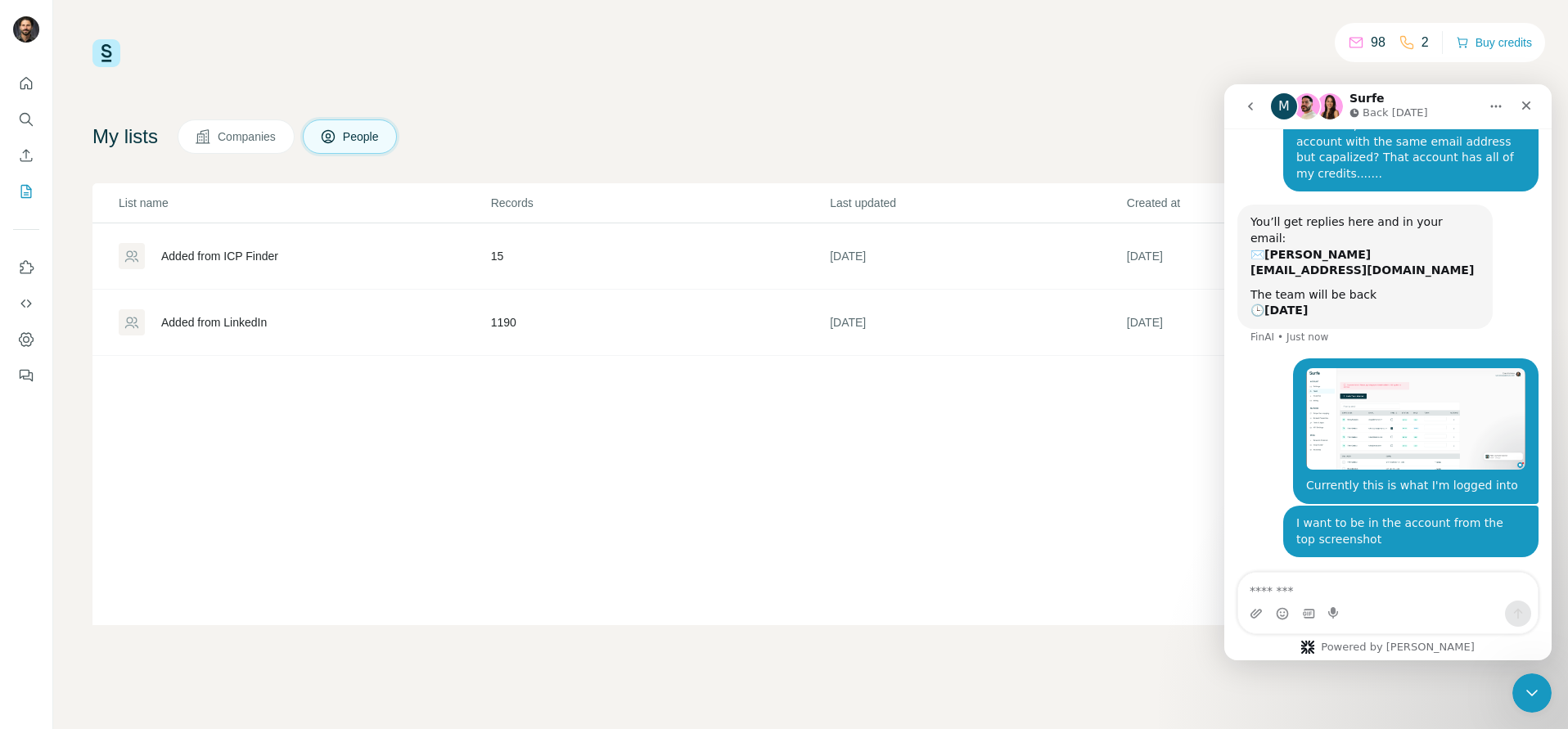
click at [144, 73] on div "98 2 Buy credits My lists Companies People Share feedback List name Records Las…" at bounding box center [810, 331] width 1436 height 585
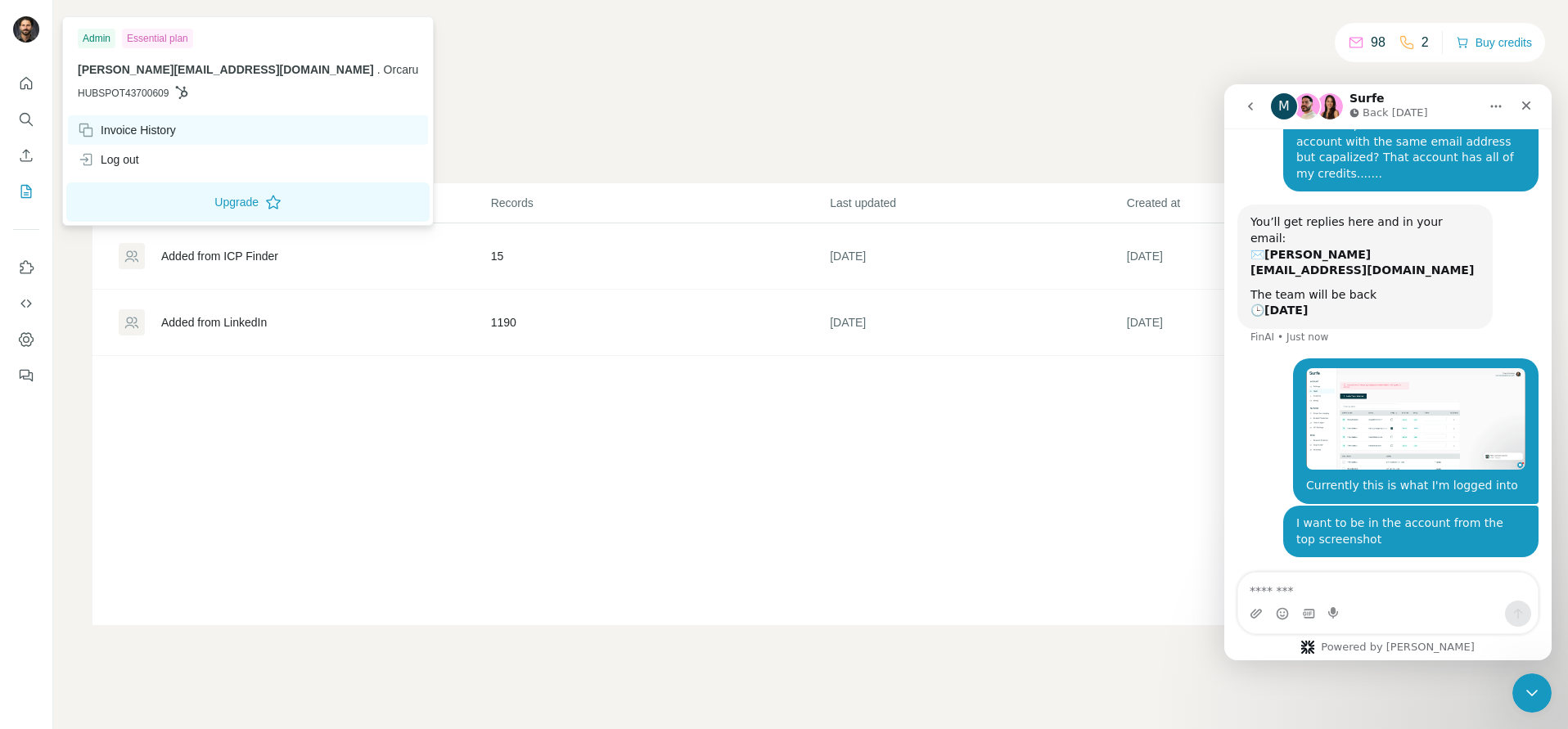
click at [117, 136] on div "Invoice History" at bounding box center [127, 130] width 98 height 16
click at [176, 133] on div "Invoice History" at bounding box center [127, 130] width 98 height 16
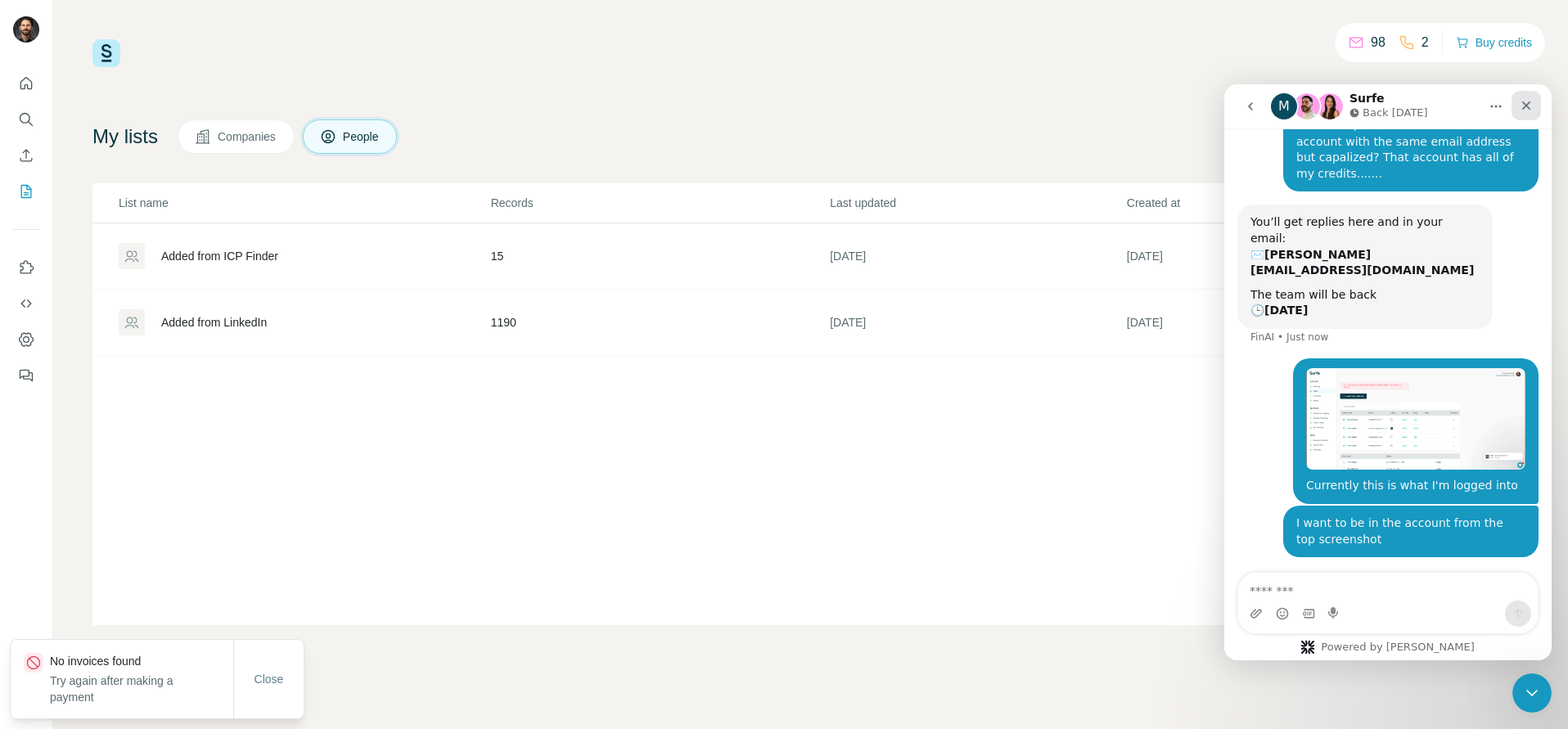
click at [1531, 109] on icon "Close" at bounding box center [1526, 106] width 13 height 13
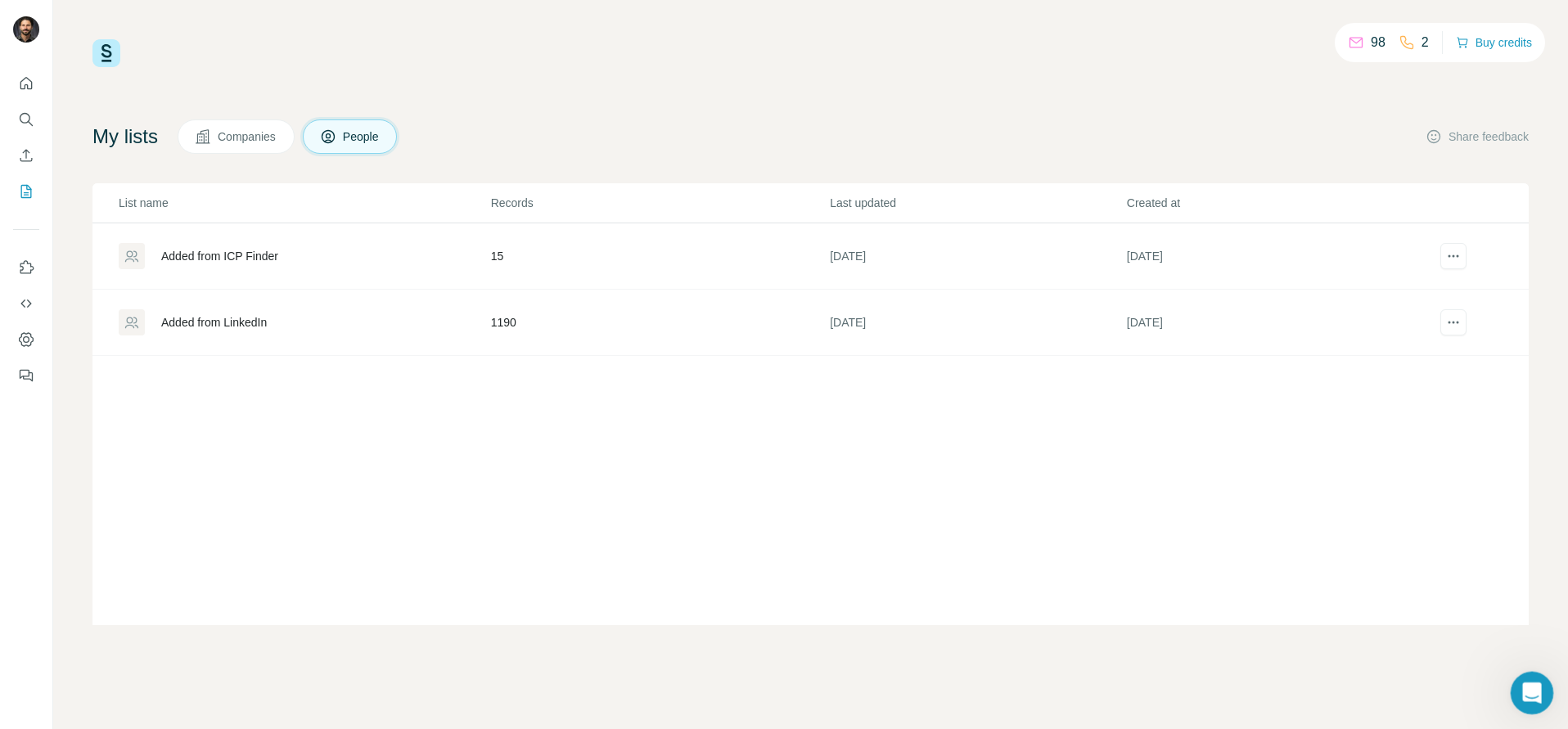
click at [1518, 682] on div "Open Intercom Messenger" at bounding box center [1529, 690] width 54 height 54
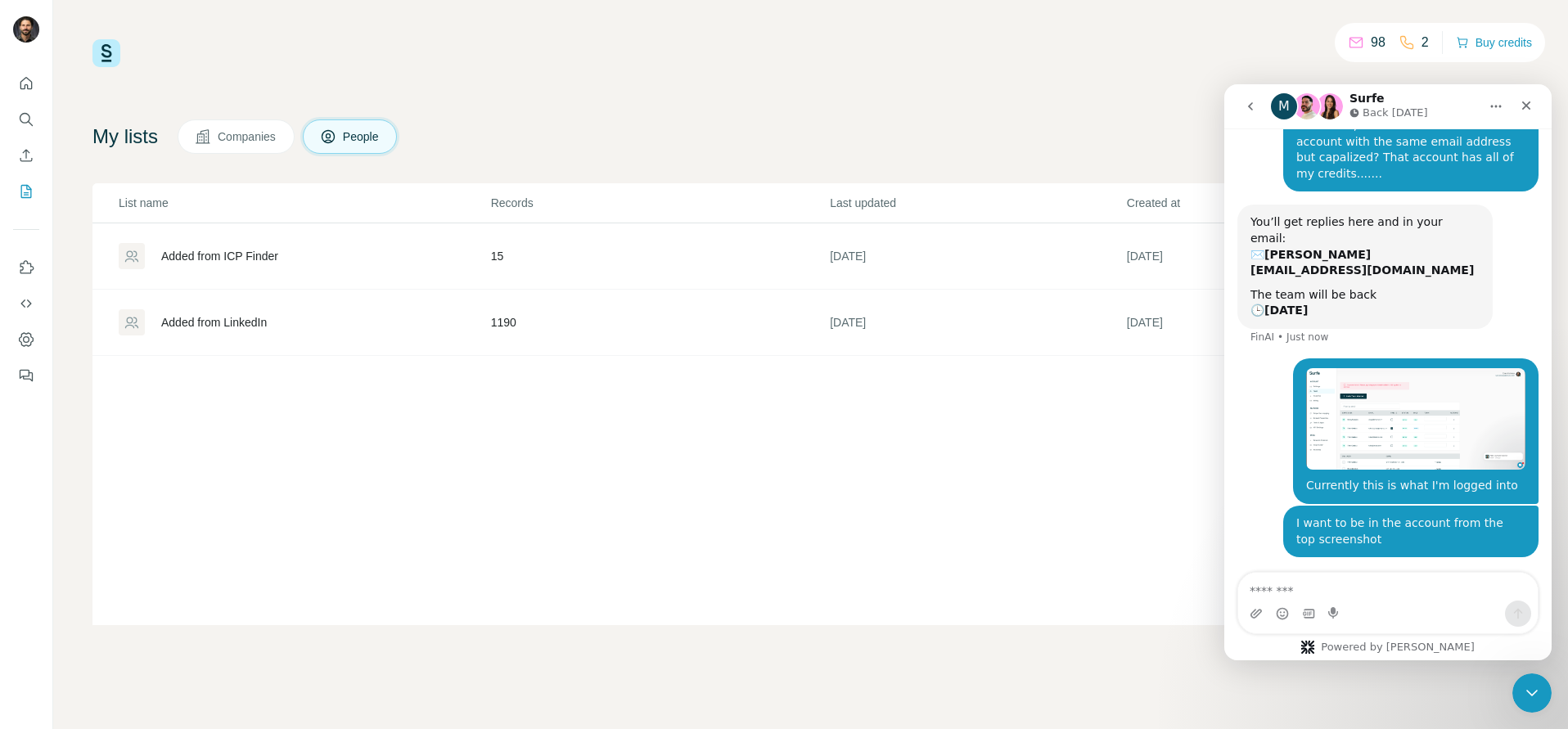
click at [985, 137] on div "My lists Companies People Share feedback" at bounding box center [810, 137] width 1436 height 35
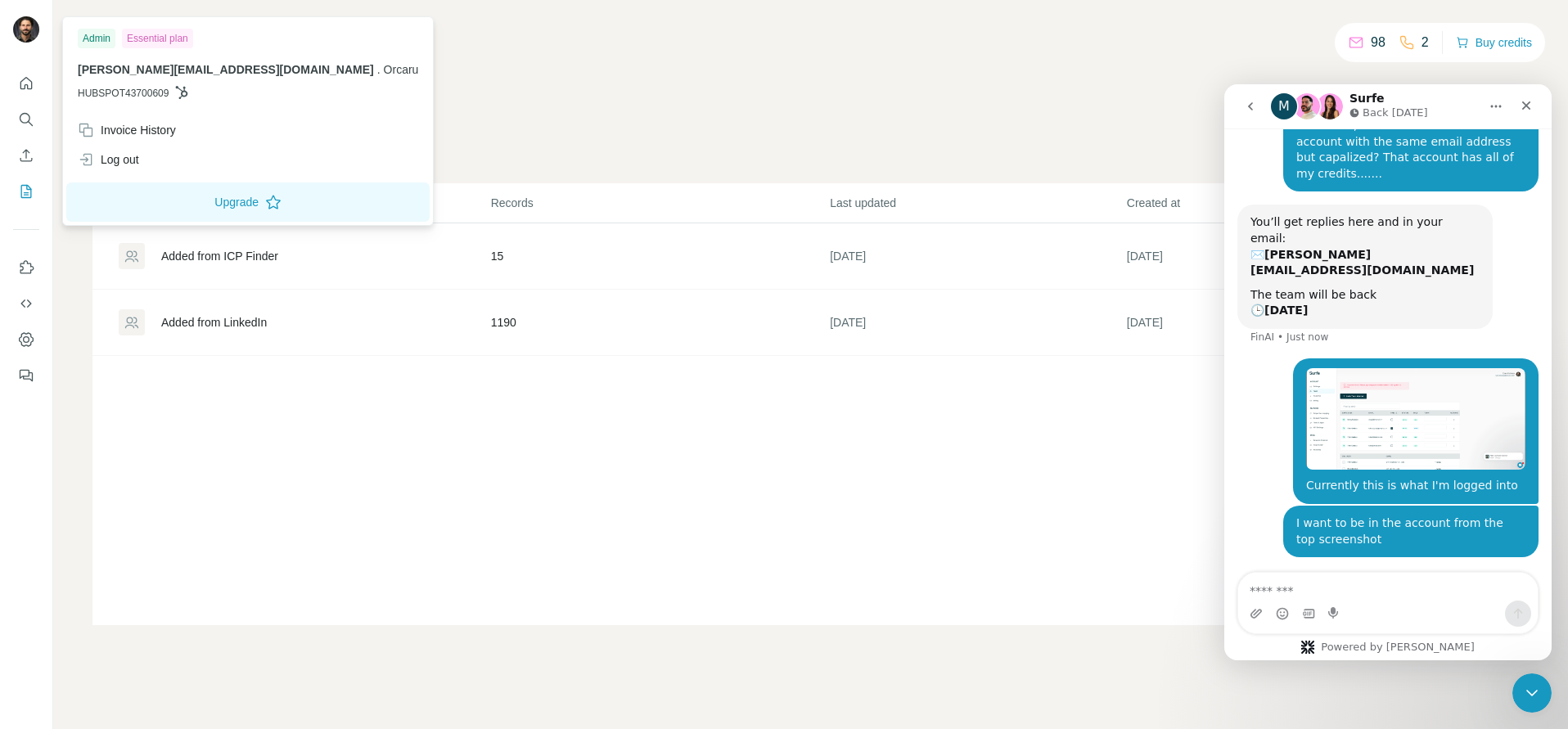
click at [26, 34] on img at bounding box center [25, 29] width 26 height 26
click at [133, 129] on div "Invoice History" at bounding box center [127, 130] width 98 height 16
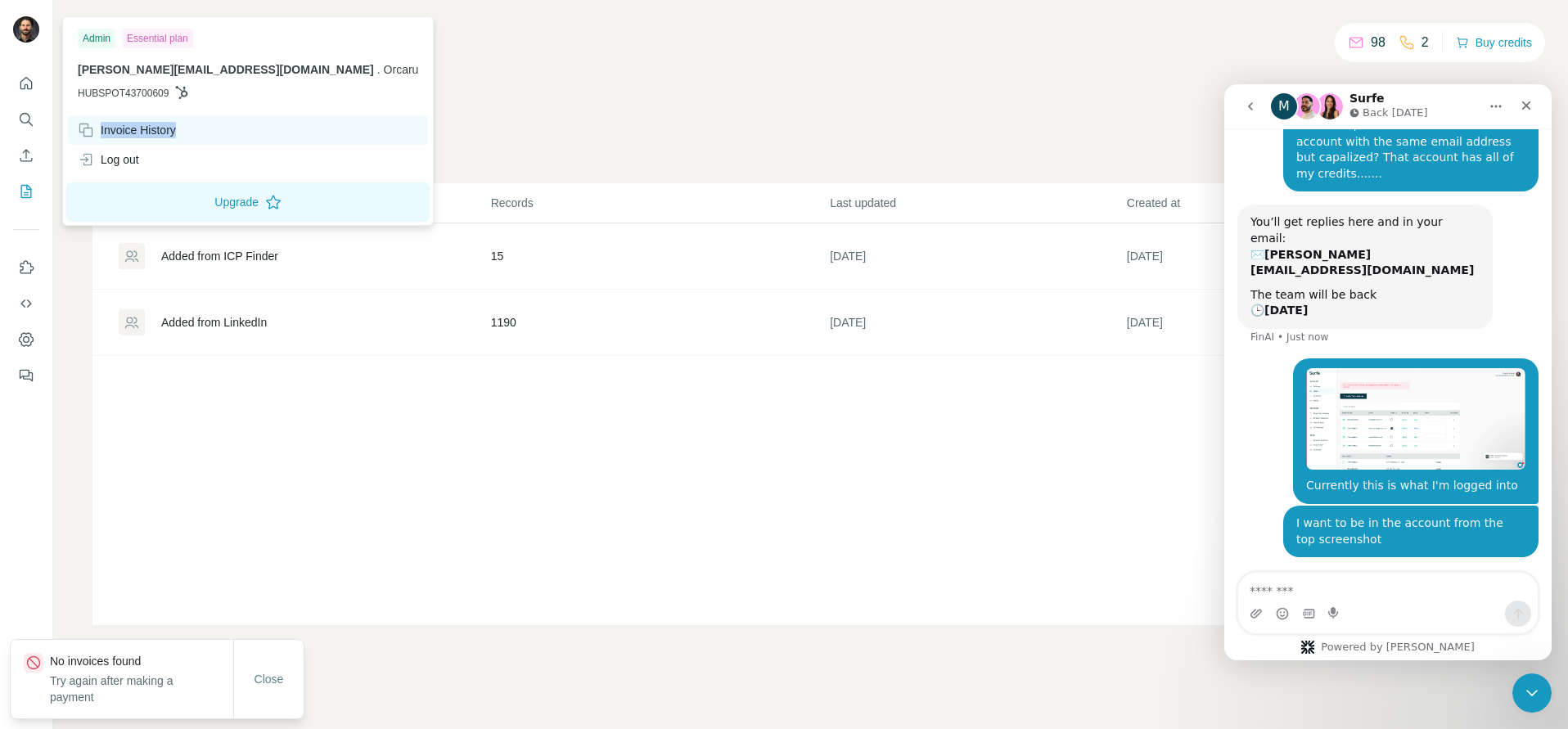
click at [133, 129] on div "Invoice History" at bounding box center [127, 130] width 98 height 16
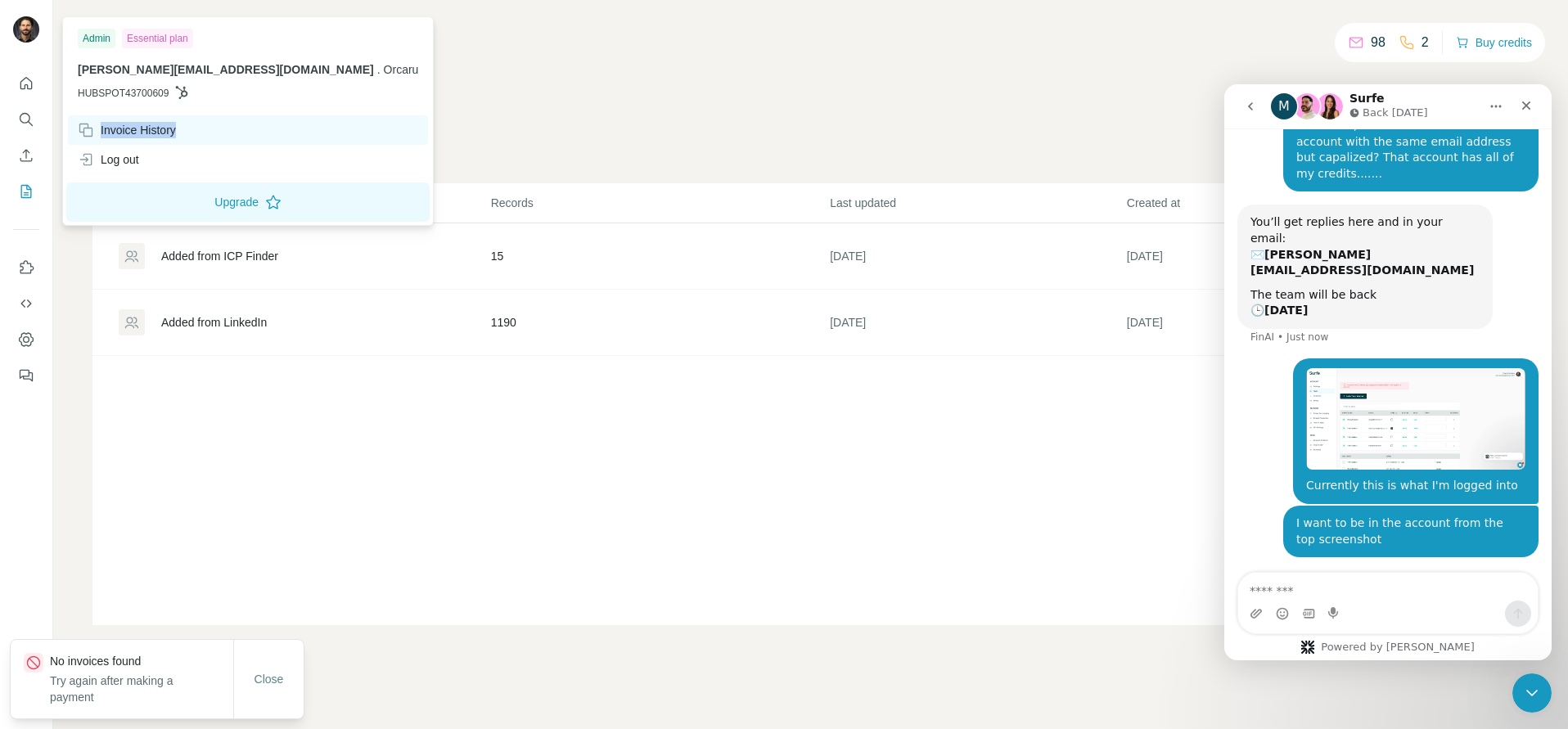
click at [133, 129] on div "Invoice History" at bounding box center [127, 130] width 98 height 16
click at [284, 670] on button "Close" at bounding box center [270, 679] width 53 height 29
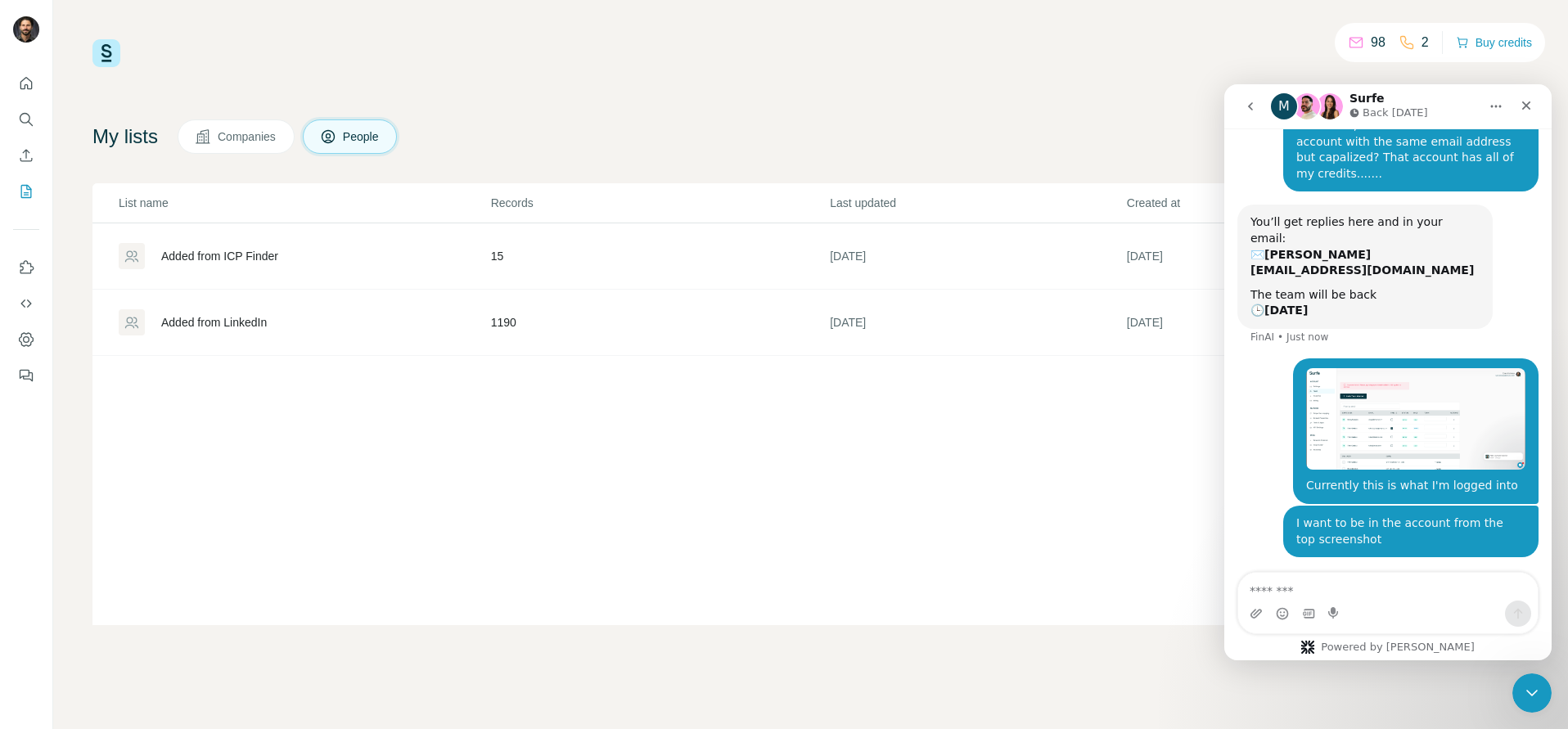
click at [650, 99] on div "98 2 Buy credits My lists Companies People Share feedback List name Records Las…" at bounding box center [810, 331] width 1436 height 585
